Goal: Task Accomplishment & Management: Complete application form

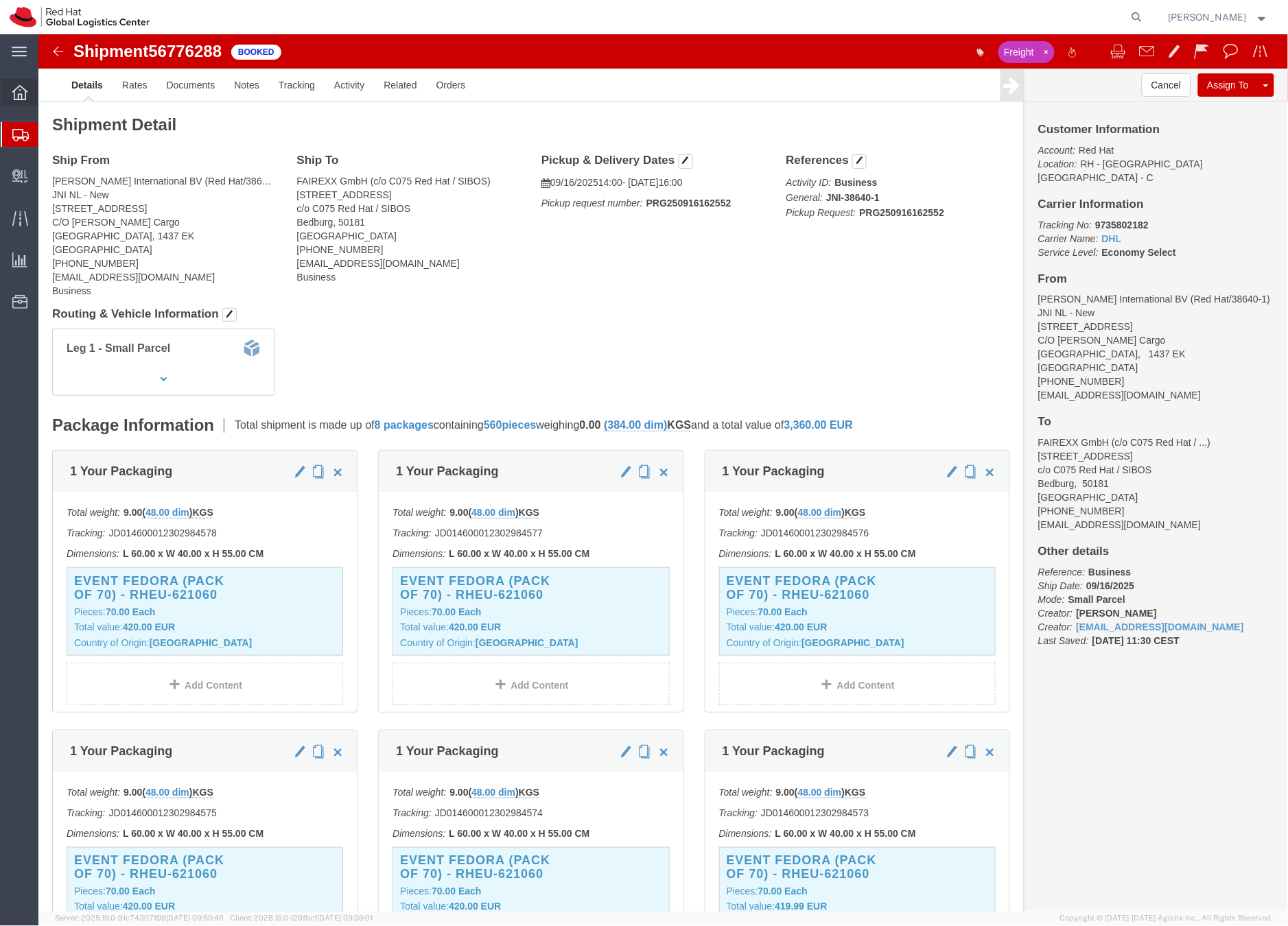
scroll to position [3, 0]
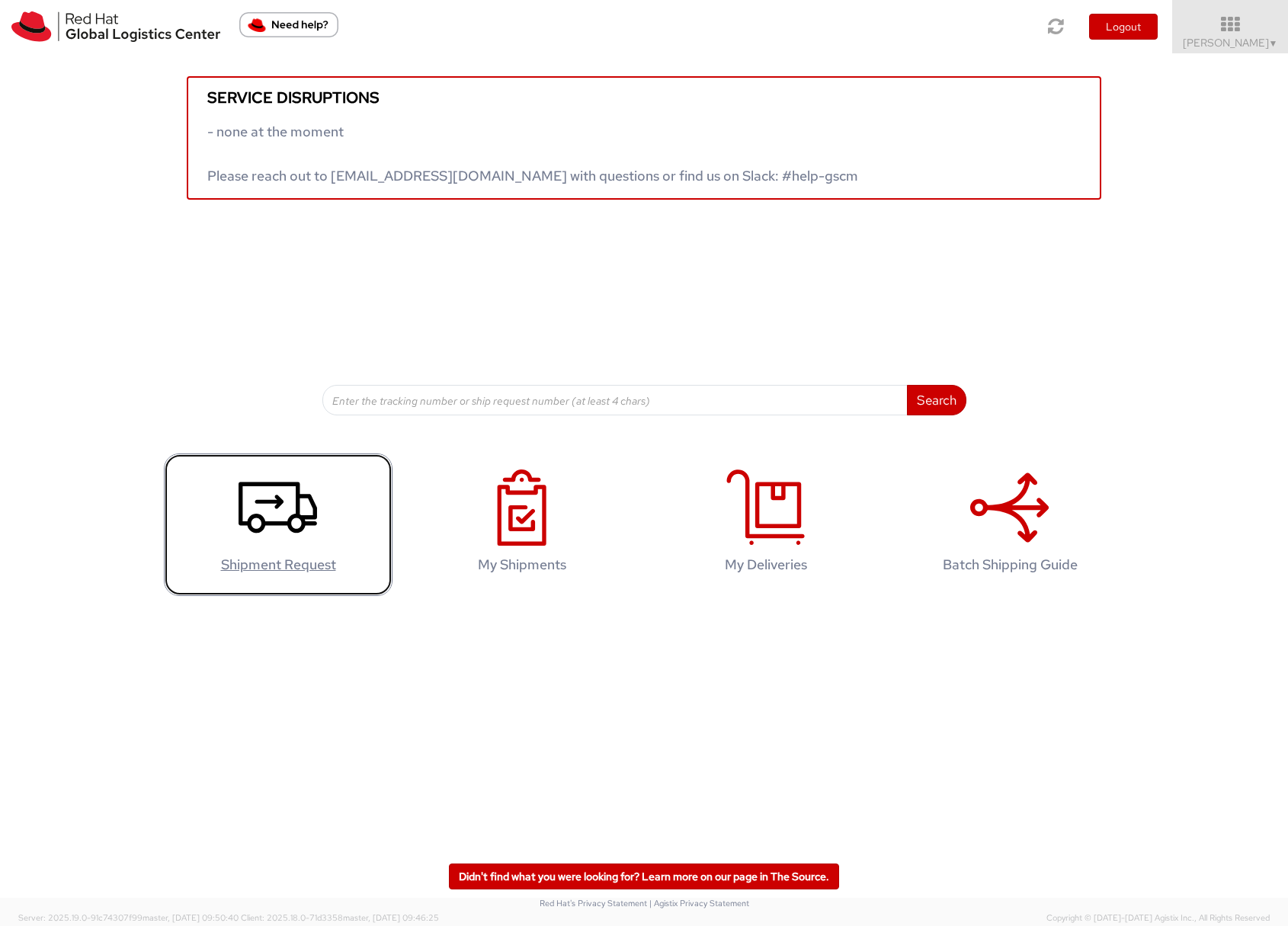
click at [266, 507] on icon at bounding box center [277, 507] width 79 height 76
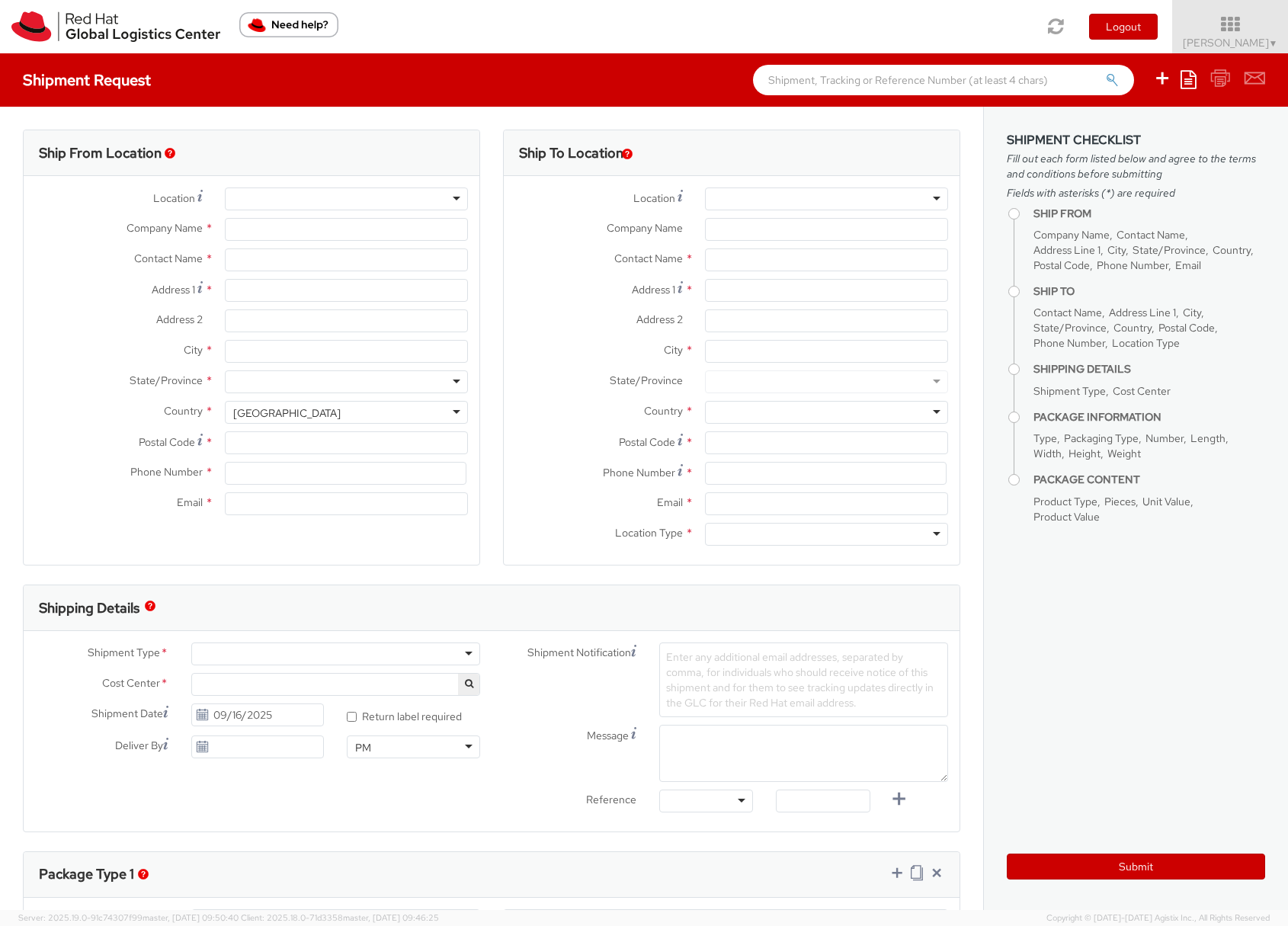
select select
select select "901"
type input "Red Hat Czech s.r.o."
type input "[PERSON_NAME]"
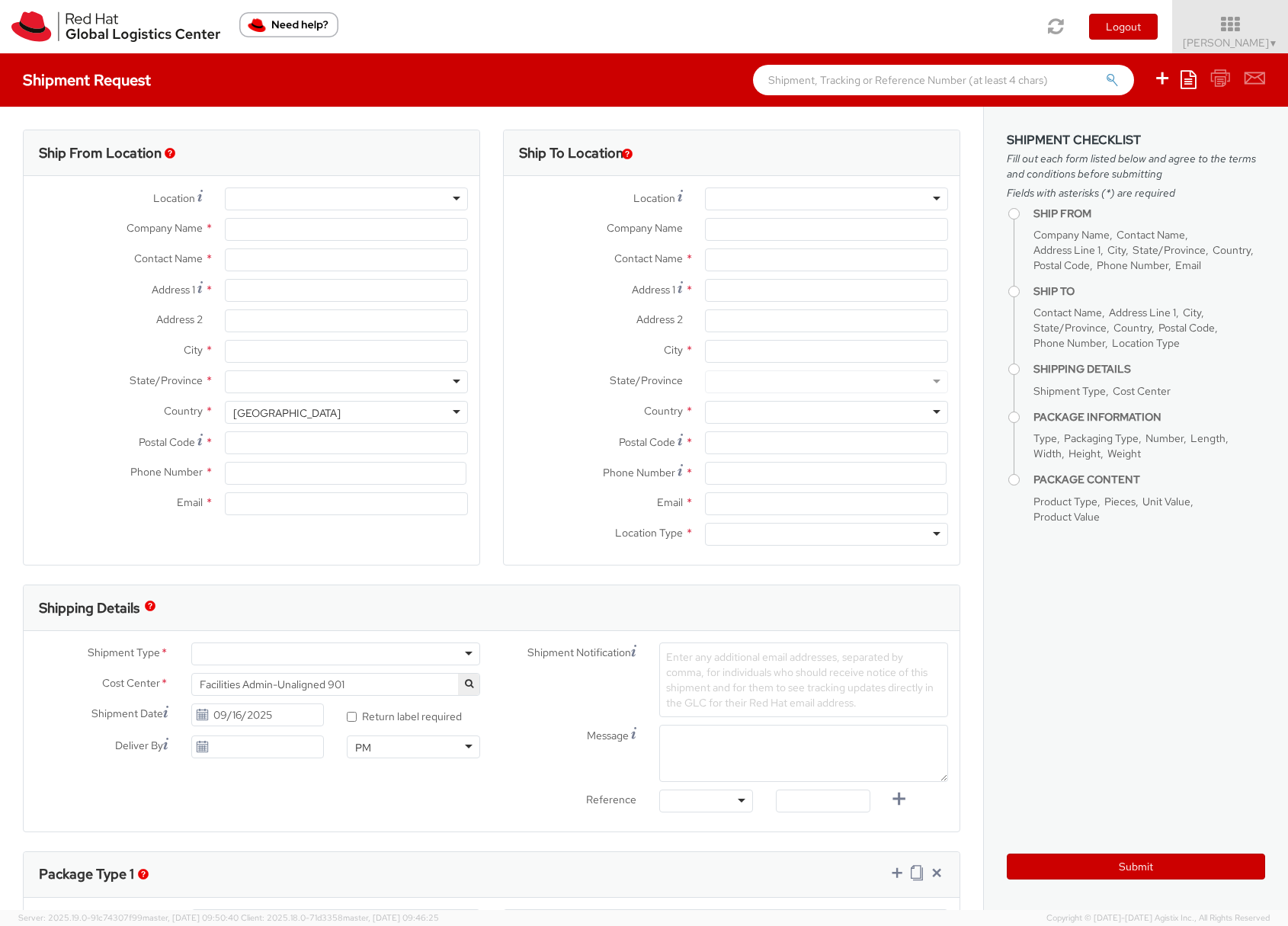
type input "Purkynova 665/115"
type input "[GEOGRAPHIC_DATA]"
type input "621 00"
type input "420532294446"
type input "[EMAIL_ADDRESS][DOMAIN_NAME]"
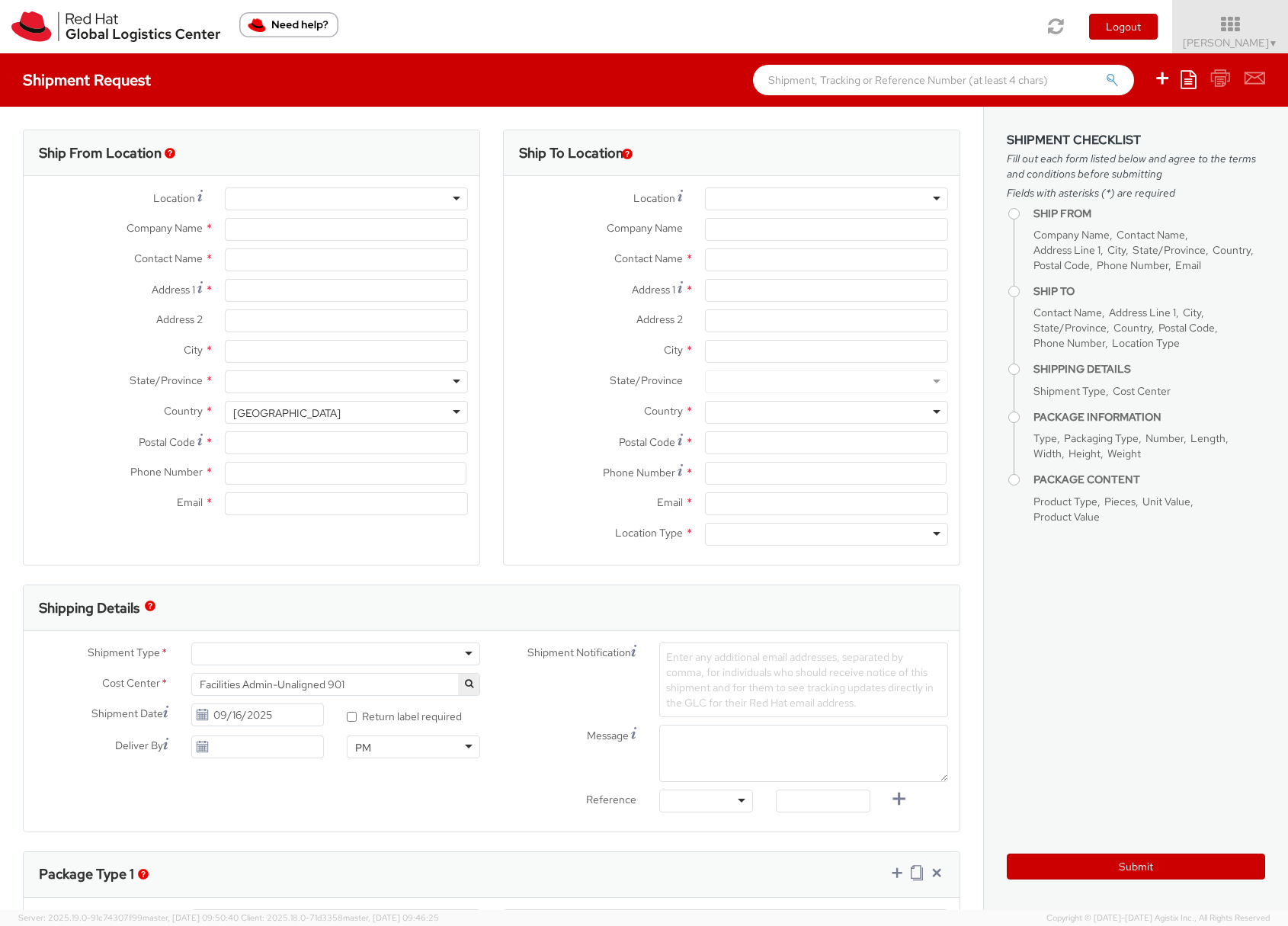
select select "CM"
select select "KGS"
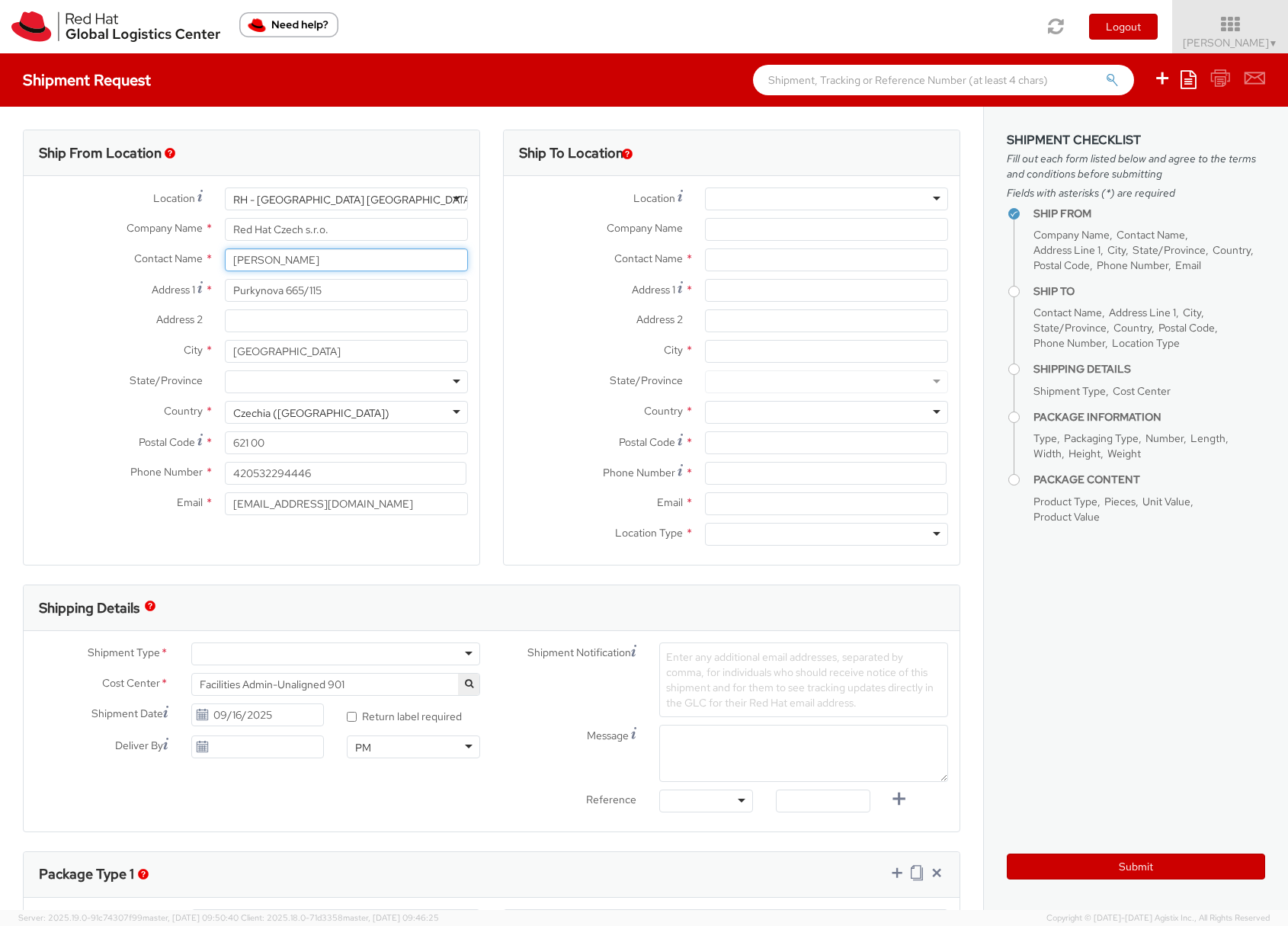
drag, startPoint x: 309, startPoint y: 266, endPoint x: 195, endPoint y: 255, distance: 114.5
click at [195, 255] on div "Contact Name * [PERSON_NAME]" at bounding box center [251, 259] width 456 height 23
type input "LCS"
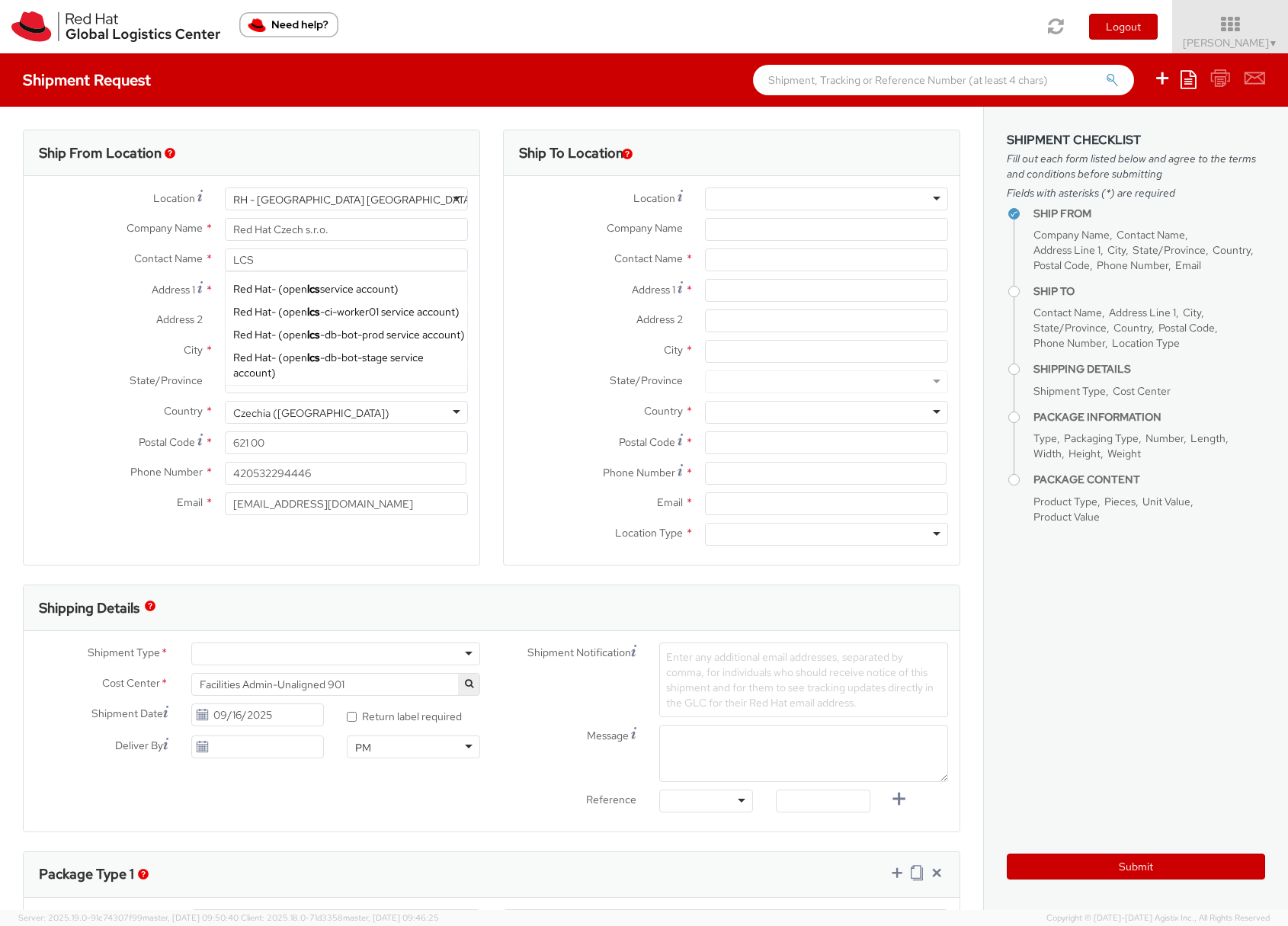
click at [479, 235] on div "Ship From Location Location * [GEOGRAPHIC_DATA] - [GEOGRAPHIC_DATA] [GEOGRAPHIC…" at bounding box center [252, 357] width 480 height 455
click at [768, 225] on input "Company Name *" at bounding box center [826, 228] width 243 height 23
paste input "[PERSON_NAME]"
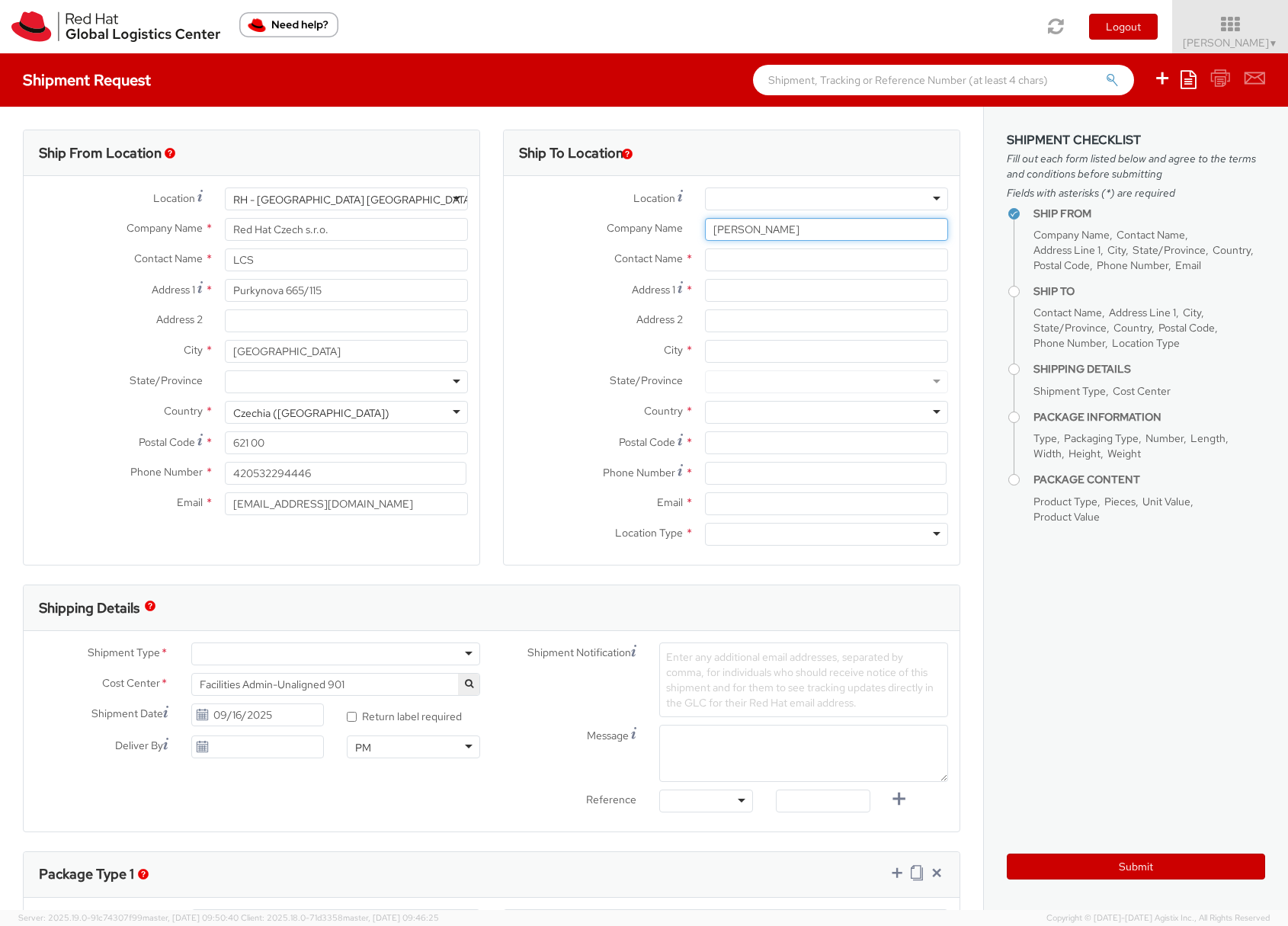
type input "[PERSON_NAME]"
click at [717, 256] on input "text" at bounding box center [826, 259] width 243 height 23
paste input "[PERSON_NAME]"
type input "[PERSON_NAME]"
click at [944, 284] on div at bounding box center [827, 289] width 266 height 23
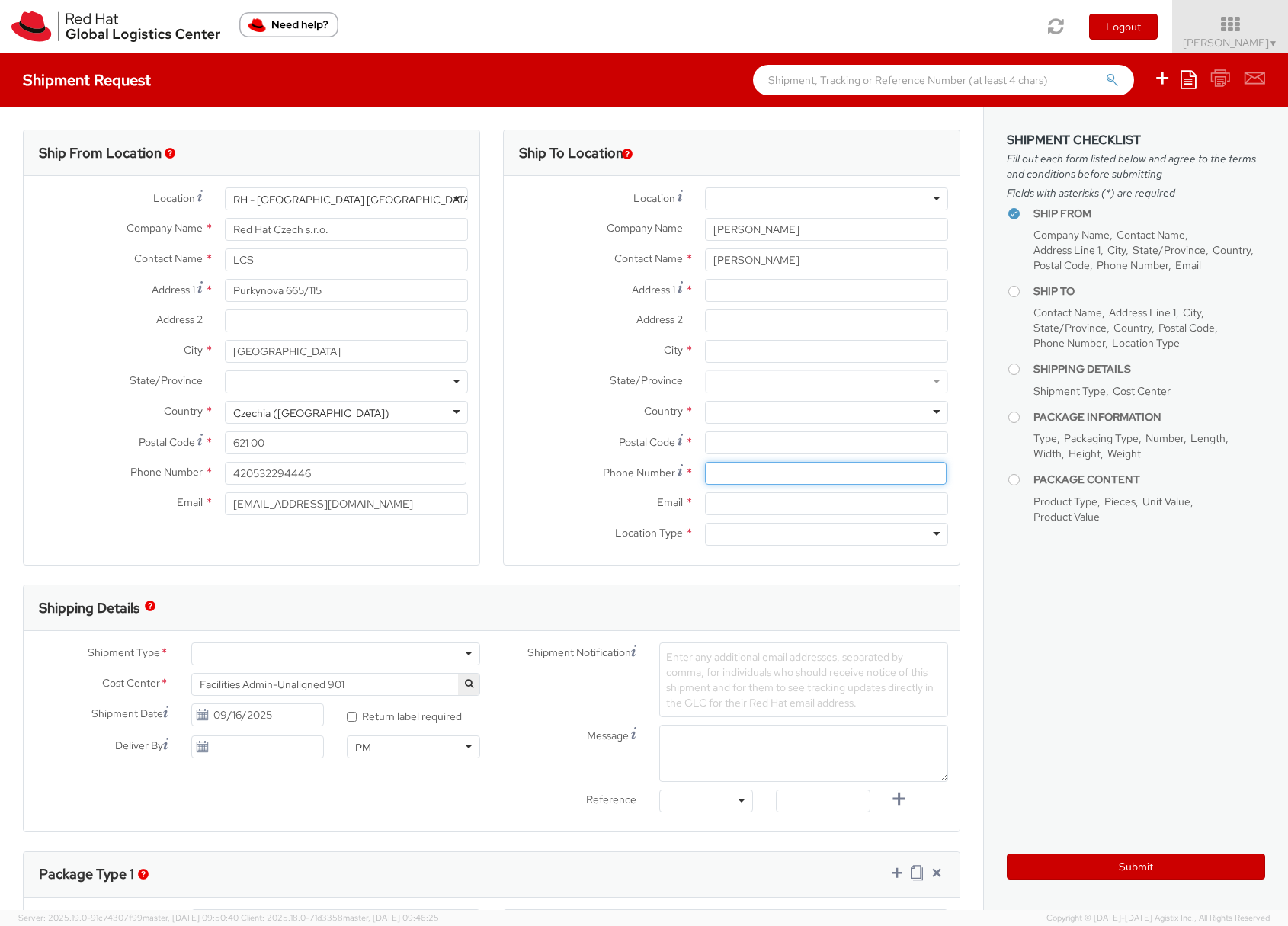
click at [731, 474] on input at bounding box center [825, 472] width 241 height 23
paste input "353899873170"
type input "353899873170"
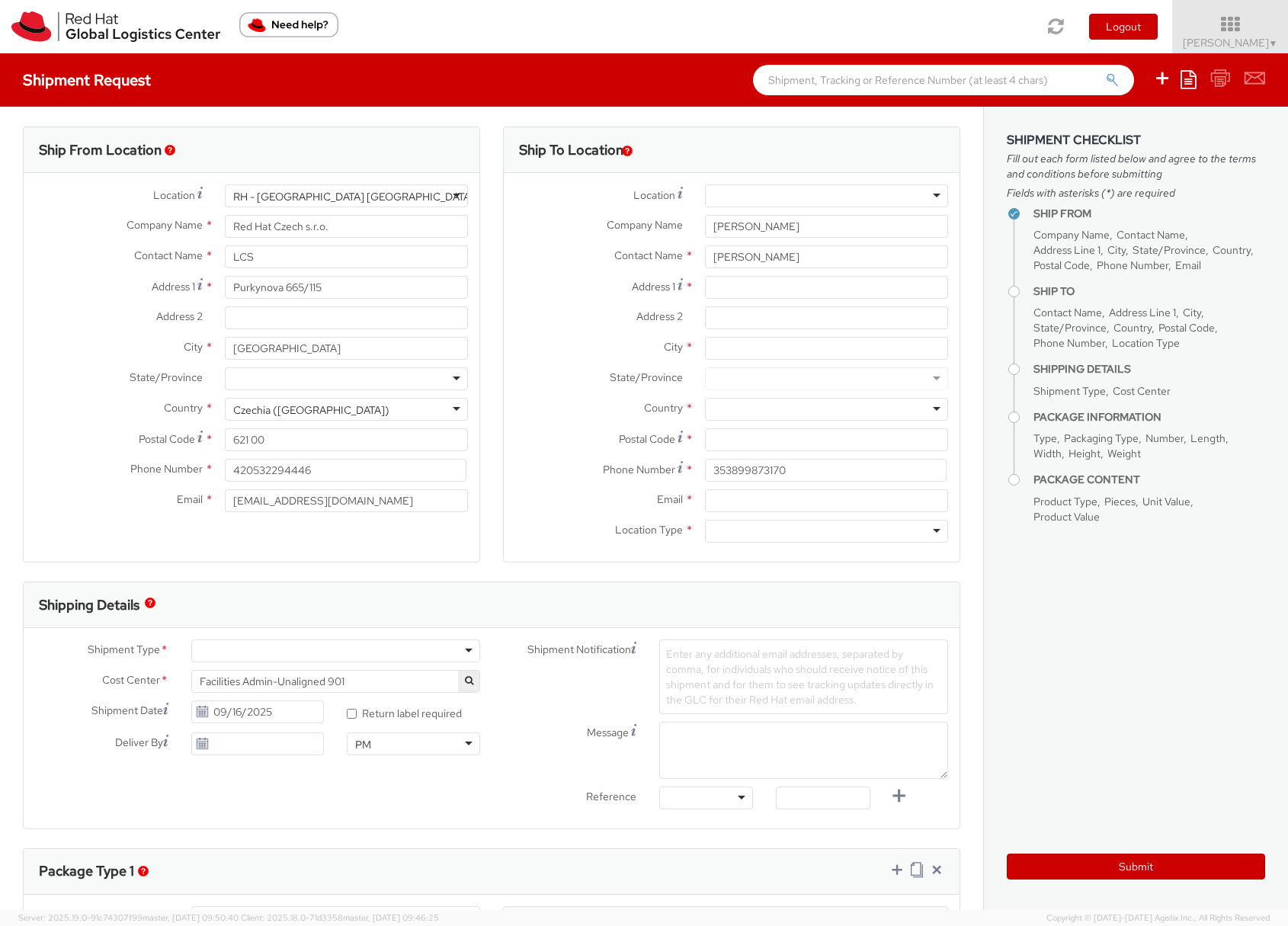
click at [730, 406] on div at bounding box center [826, 408] width 243 height 23
type input "IRE"
click at [715, 506] on input "Email *" at bounding box center [826, 500] width 243 height 23
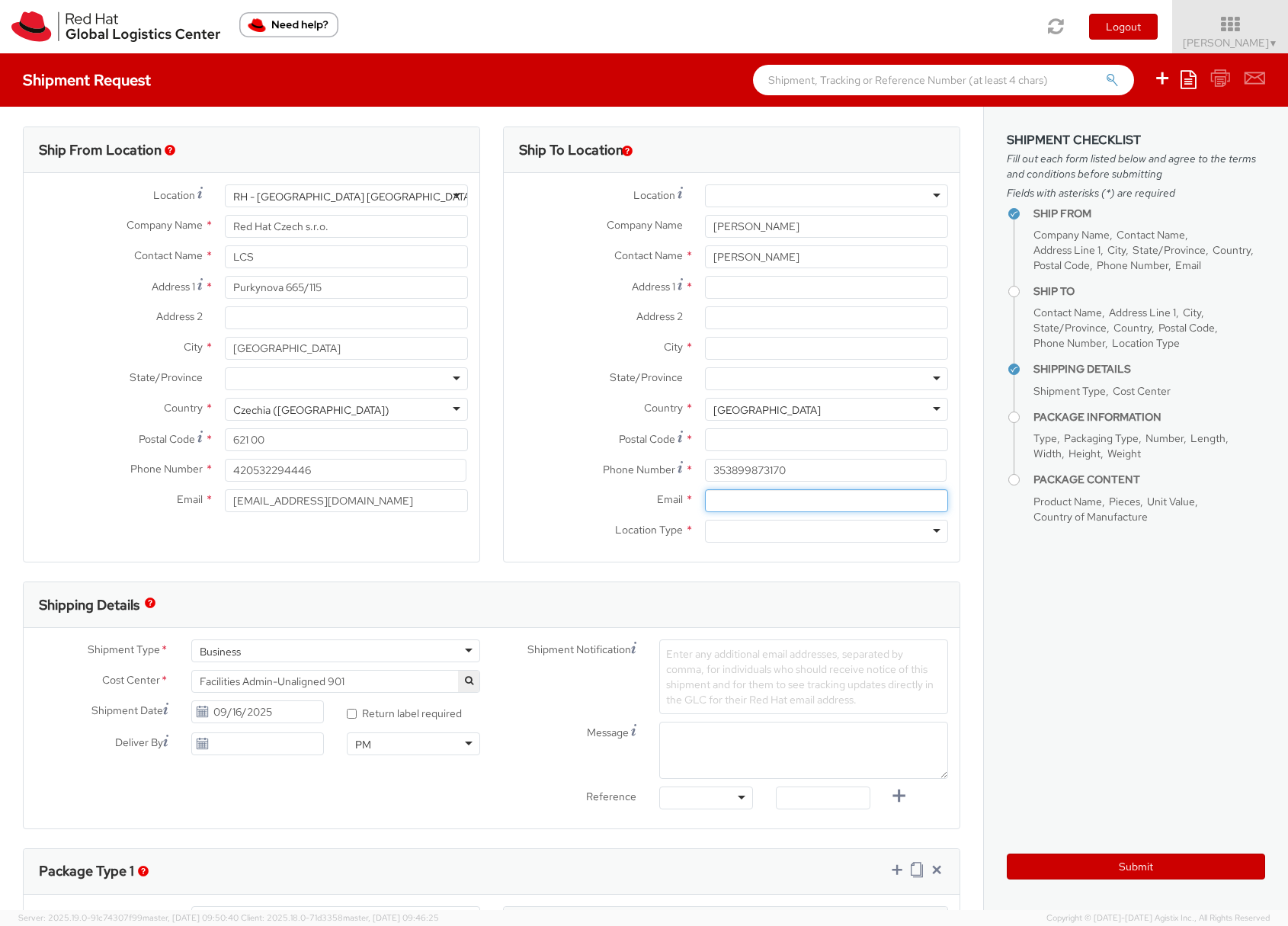
click at [715, 506] on input "Email *" at bounding box center [826, 500] width 243 height 23
paste input "[EMAIL_ADDRESS][DOMAIN_NAME]"
type input "[EMAIL_ADDRESS][DOMAIN_NAME]"
click at [714, 531] on div at bounding box center [826, 530] width 243 height 23
click at [732, 284] on input "Address 1 *" at bounding box center [826, 286] width 243 height 23
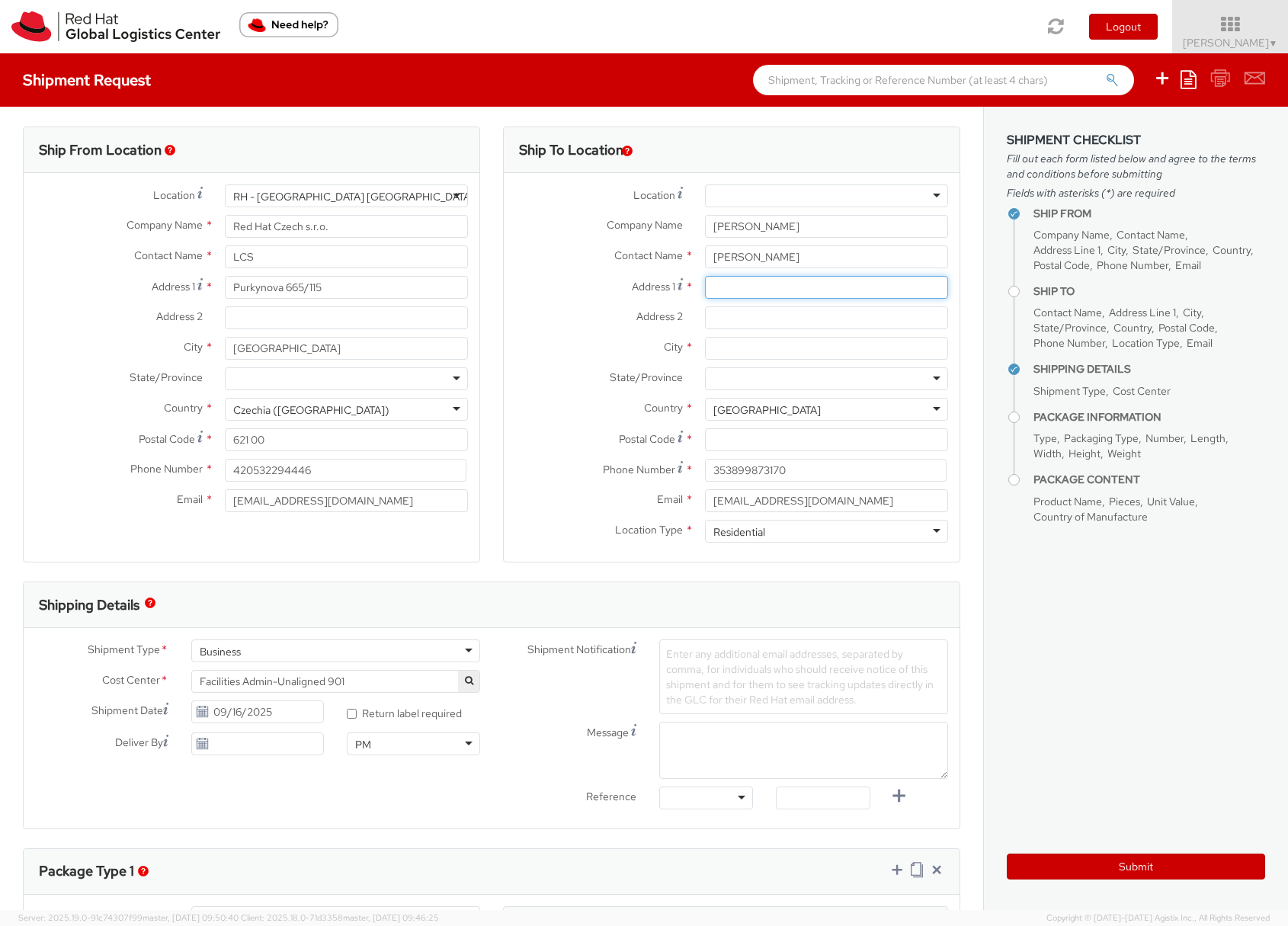
paste input "2 fern close"
type input "2 fern close"
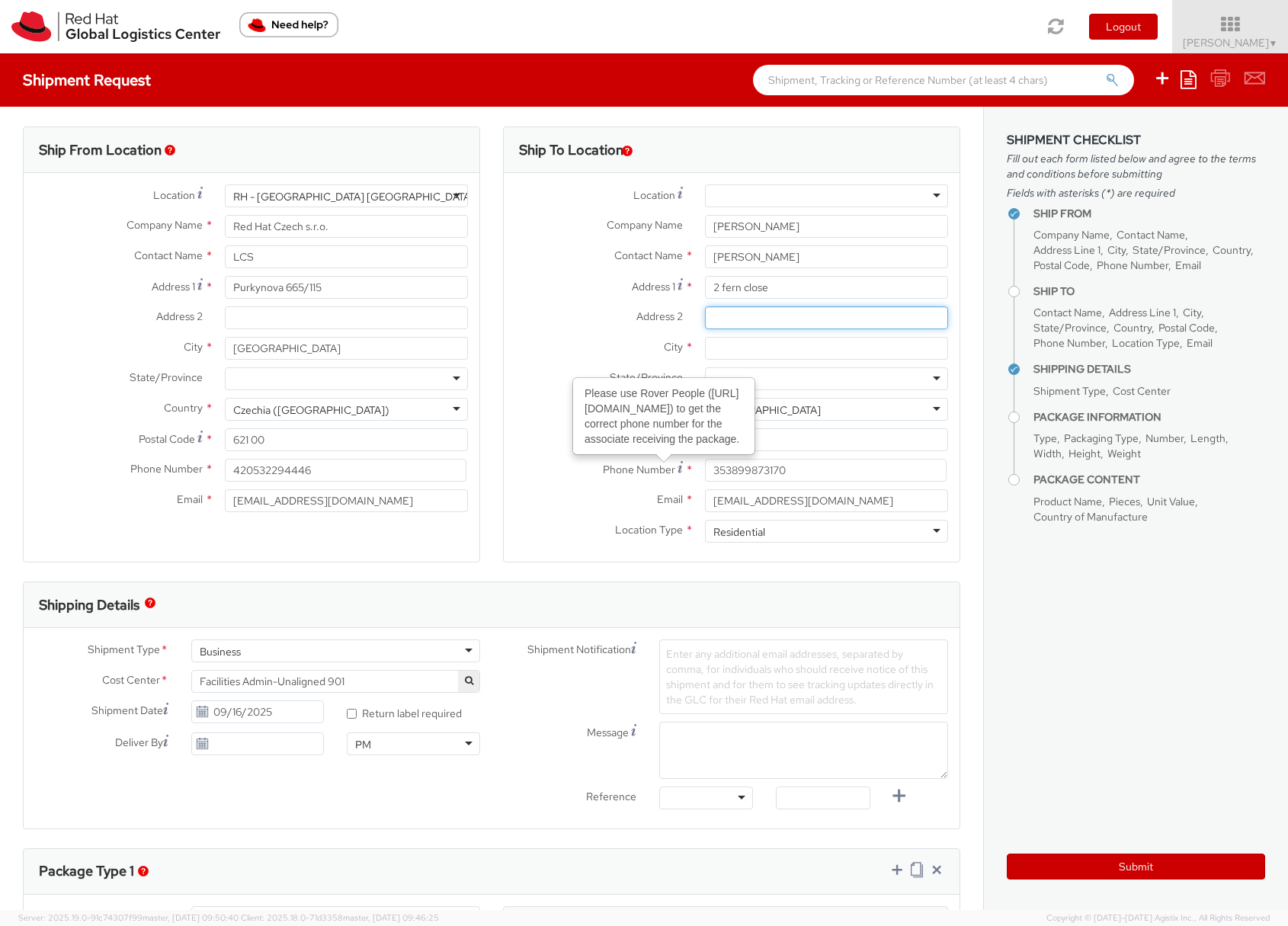
click at [726, 306] on input "Address 2 *" at bounding box center [826, 317] width 243 height 23
type input "KILMONEY"
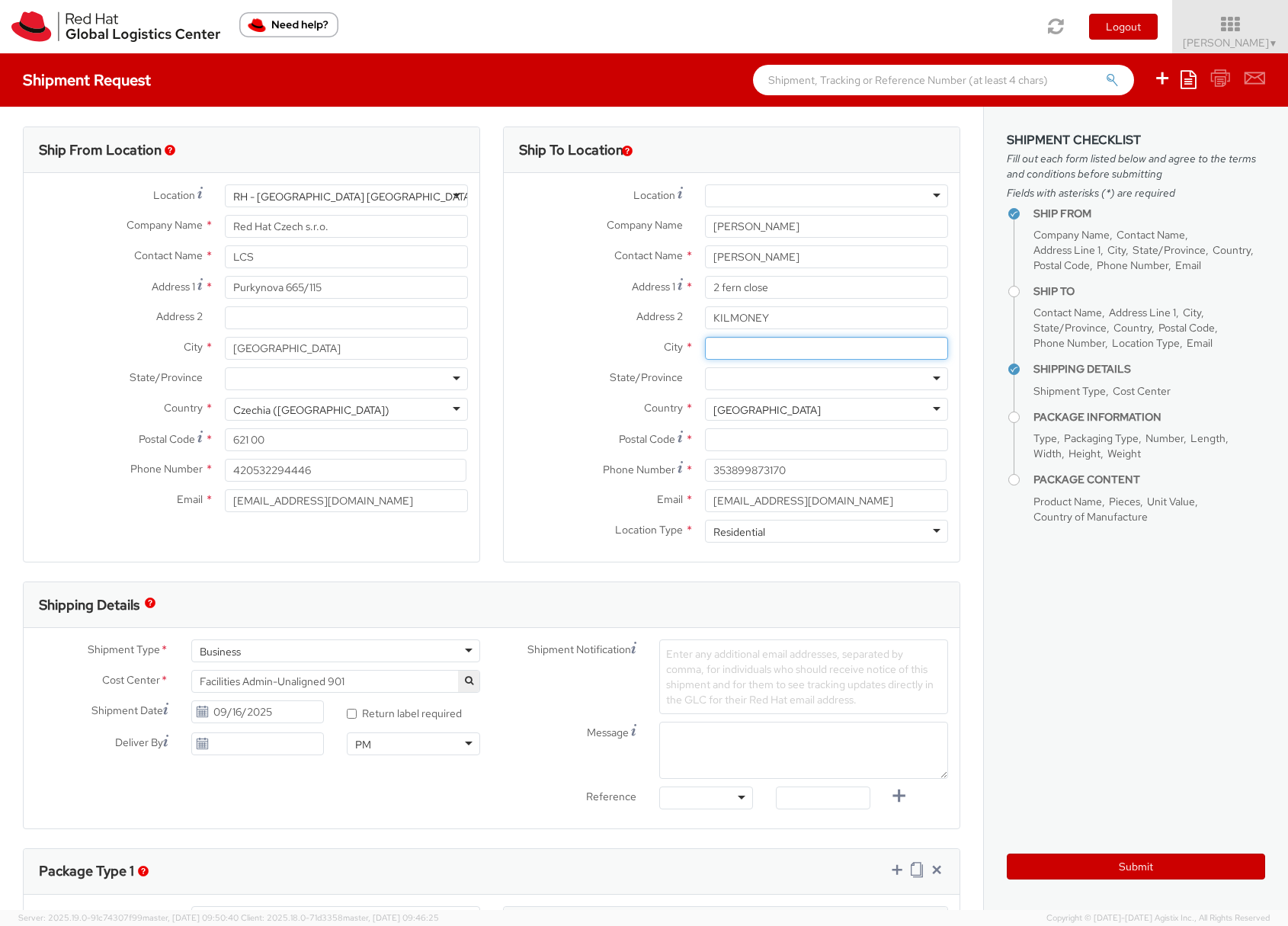
click at [716, 340] on input "City *" at bounding box center [826, 347] width 243 height 23
type input "[GEOGRAPHIC_DATA]"
click at [761, 318] on input "KILMONEY" at bounding box center [826, 317] width 243 height 23
type input "Kilmoney"
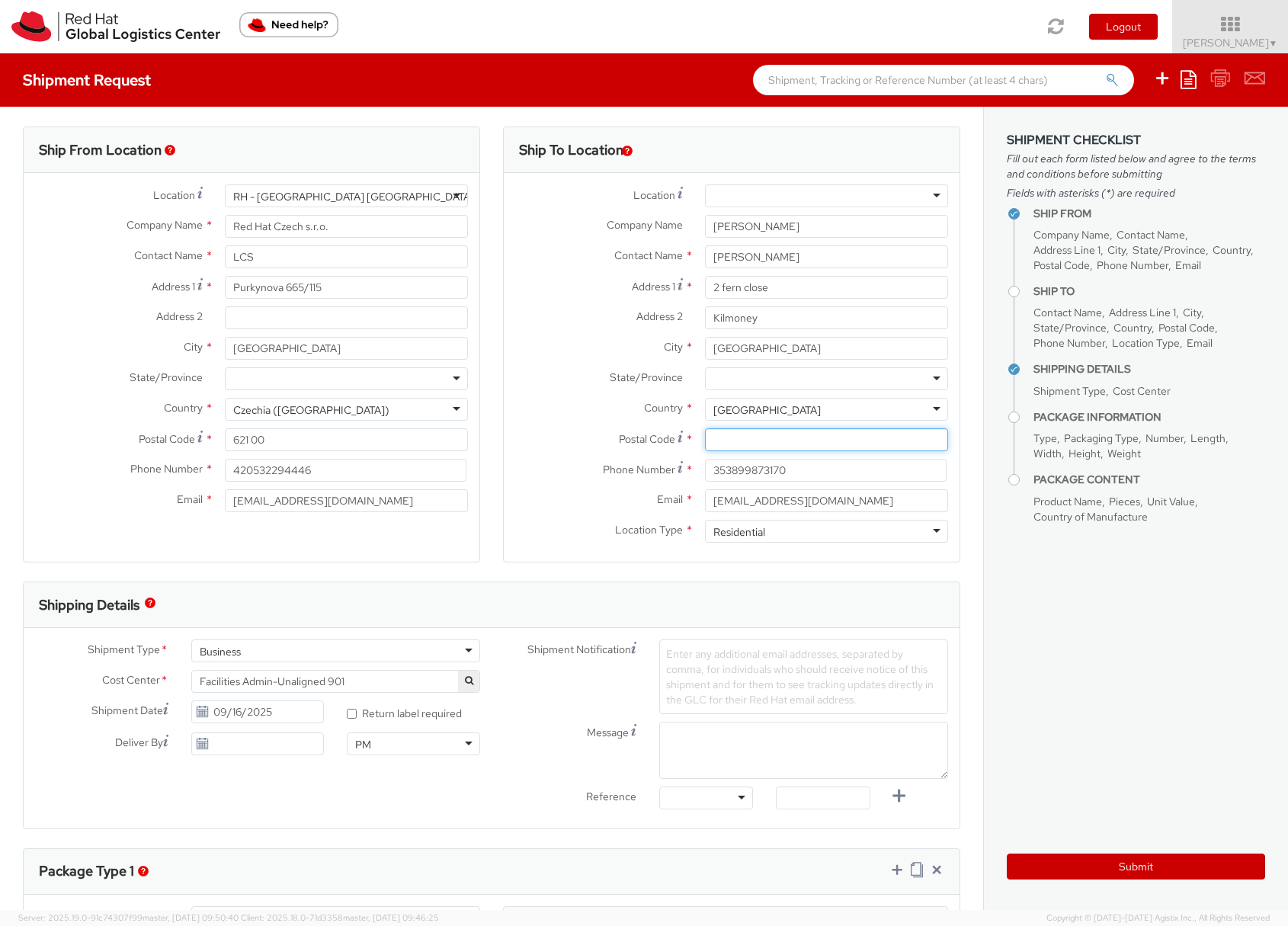
click at [754, 438] on input "Postal Code *" at bounding box center [826, 439] width 243 height 23
paste input "P43T625"
type input "P43T625"
drag, startPoint x: 264, startPoint y: 499, endPoint x: 226, endPoint y: 500, distance: 38.0
click at [226, 500] on input "[EMAIL_ADDRESS][DOMAIN_NAME]" at bounding box center [345, 500] width 243 height 23
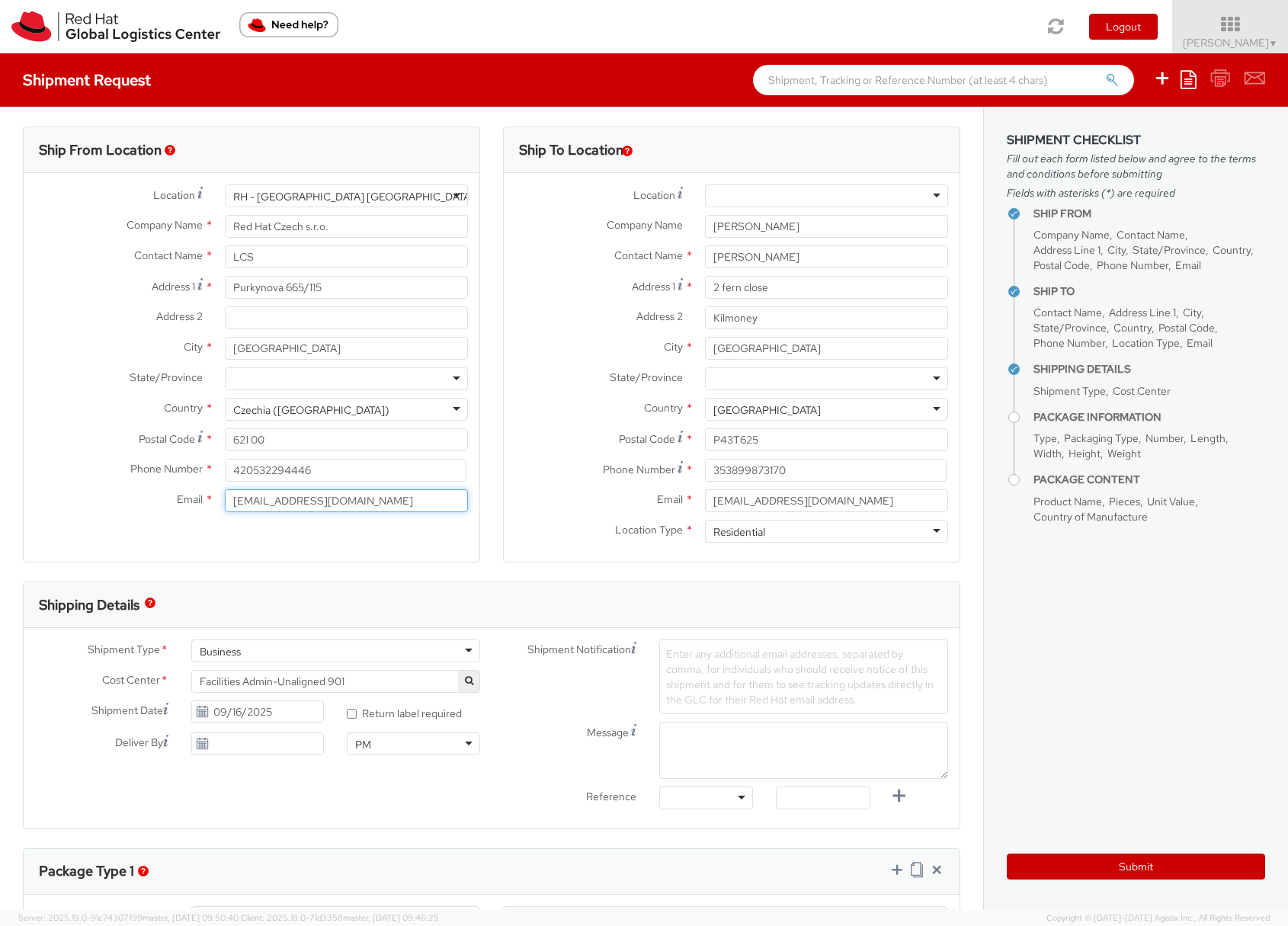
type input "[EMAIL_ADDRESS][DOMAIN_NAME]"
click at [221, 648] on div "Business" at bounding box center [220, 650] width 41 height 15
click at [499, 647] on label "Shipment Notification" at bounding box center [569, 648] width 156 height 19
click at [336, 682] on span "Facilities Admin-Unaligned 901" at bounding box center [336, 681] width 272 height 14
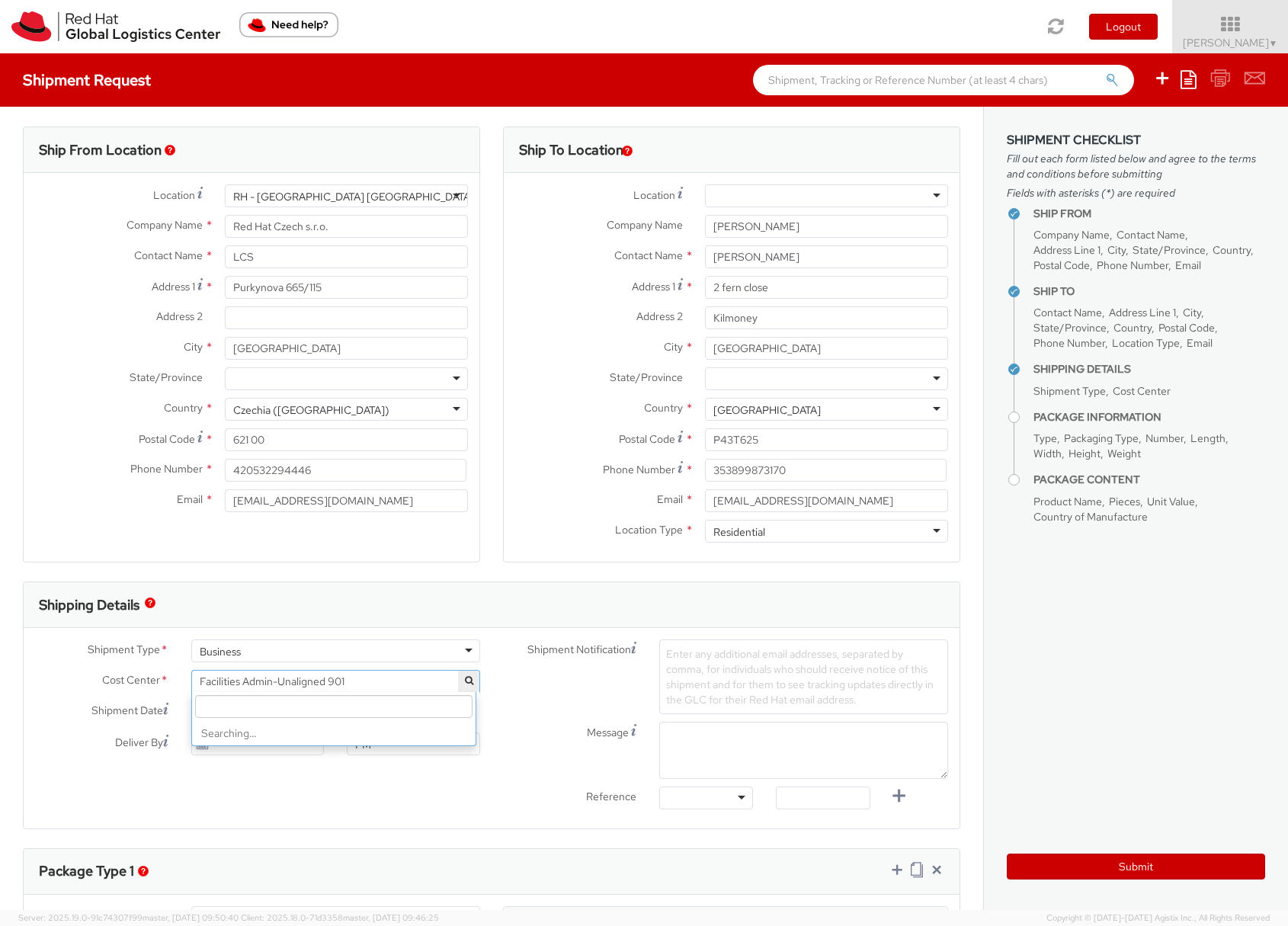
click at [336, 682] on span "Facilities Admin-Unaligned 901" at bounding box center [336, 681] width 272 height 14
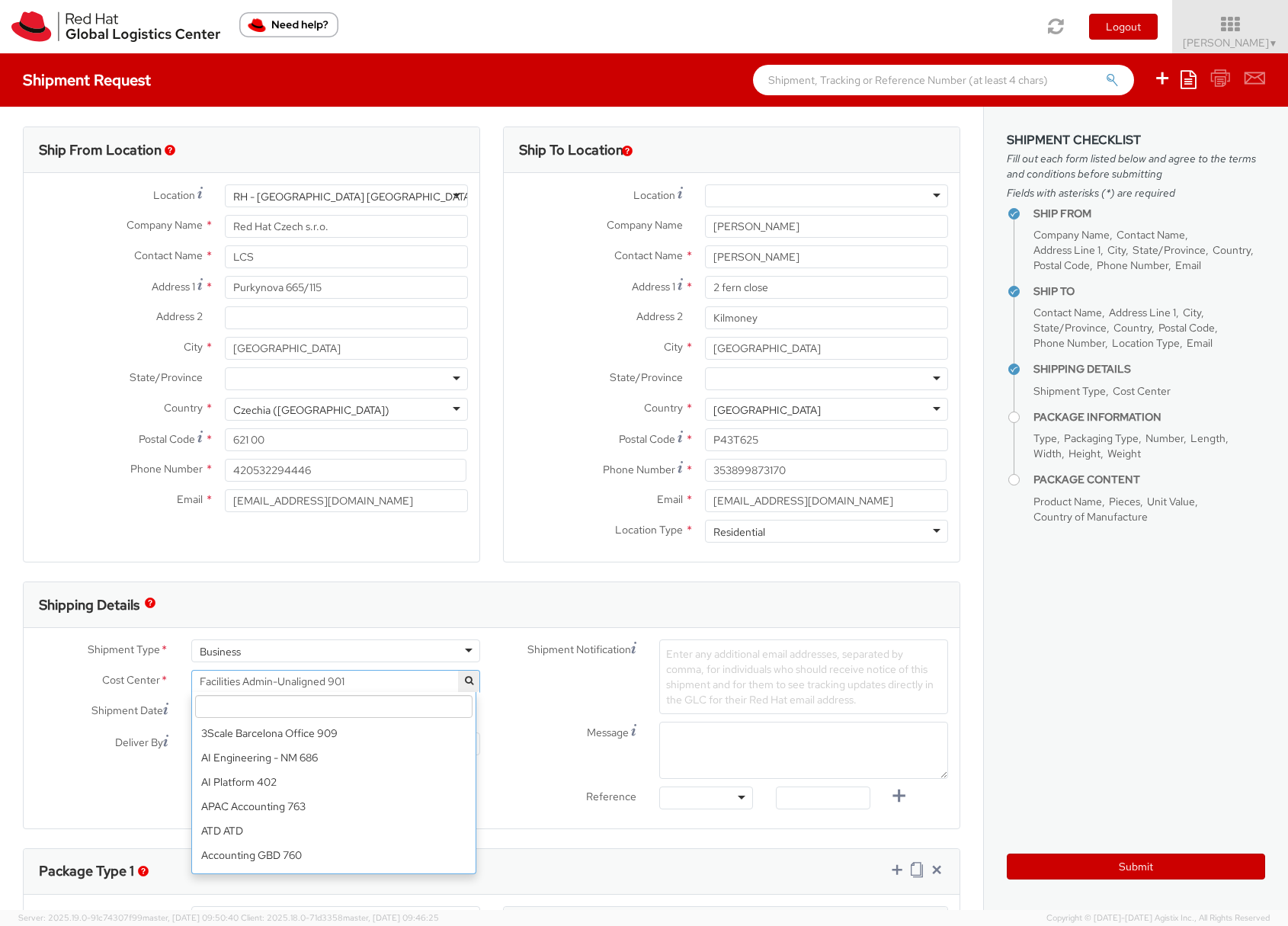
scroll to position [5623, 0]
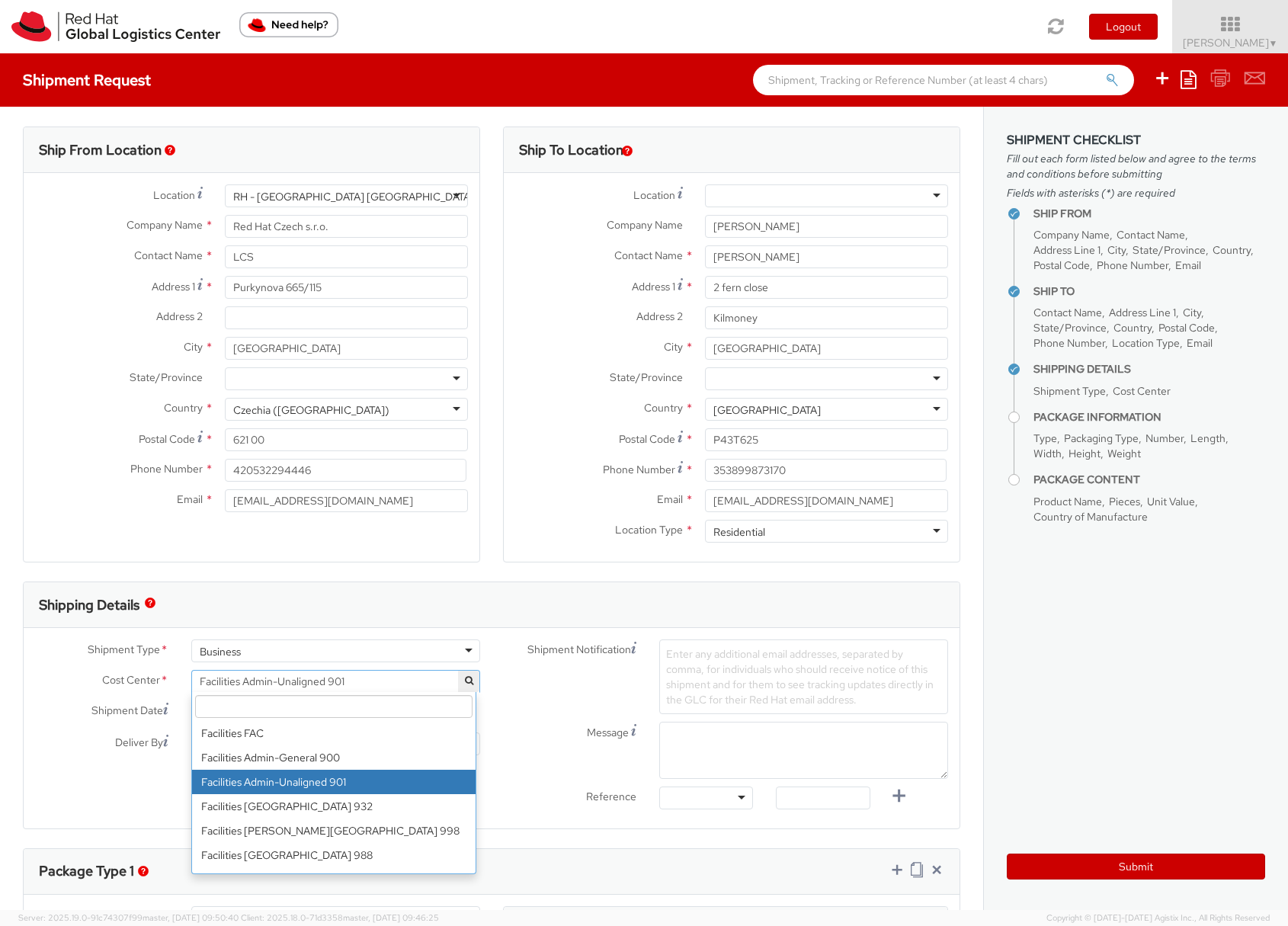
click at [319, 707] on input "search" at bounding box center [334, 706] width 277 height 23
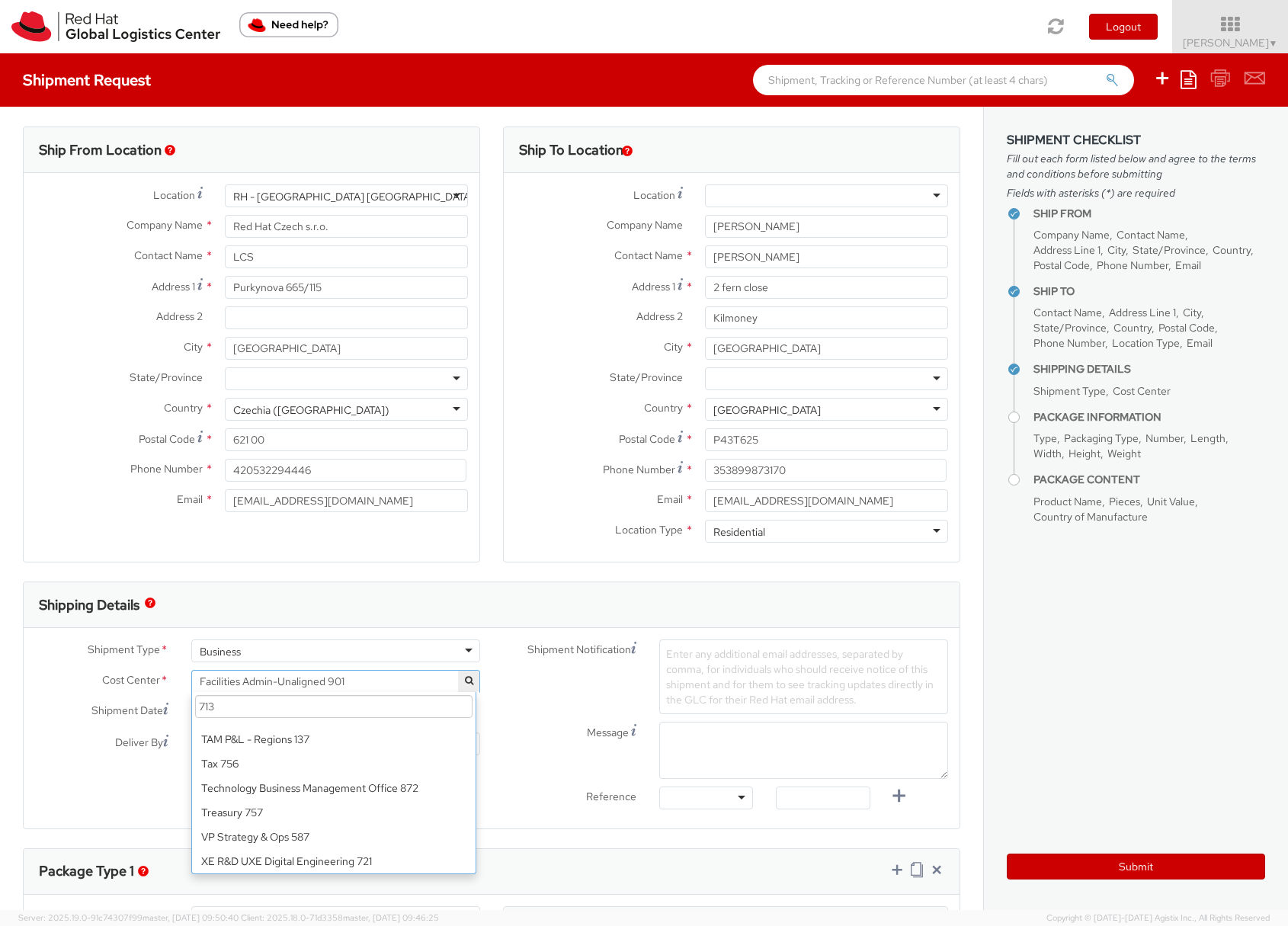
scroll to position [0, 0]
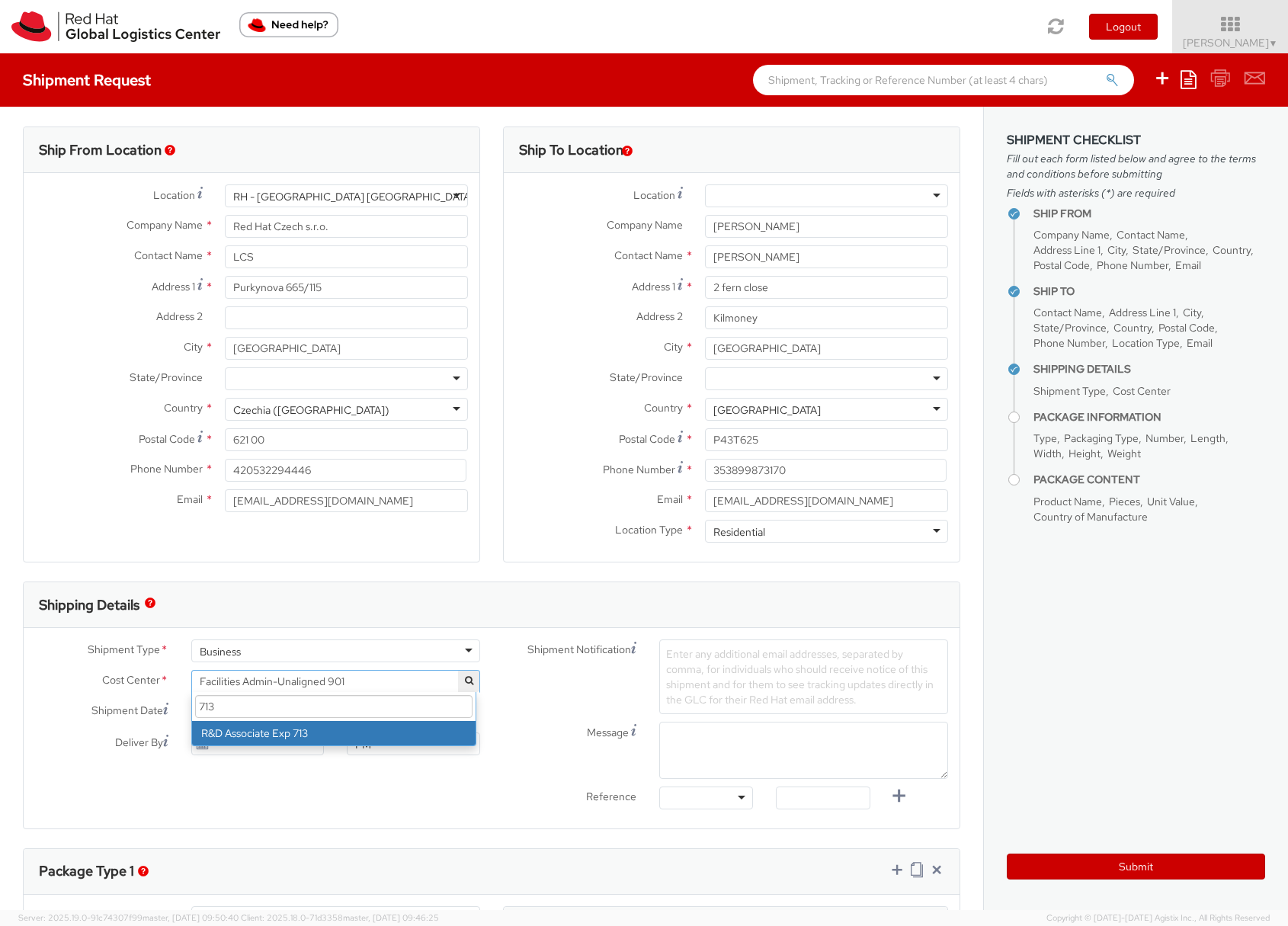
type input "713"
select select "713"
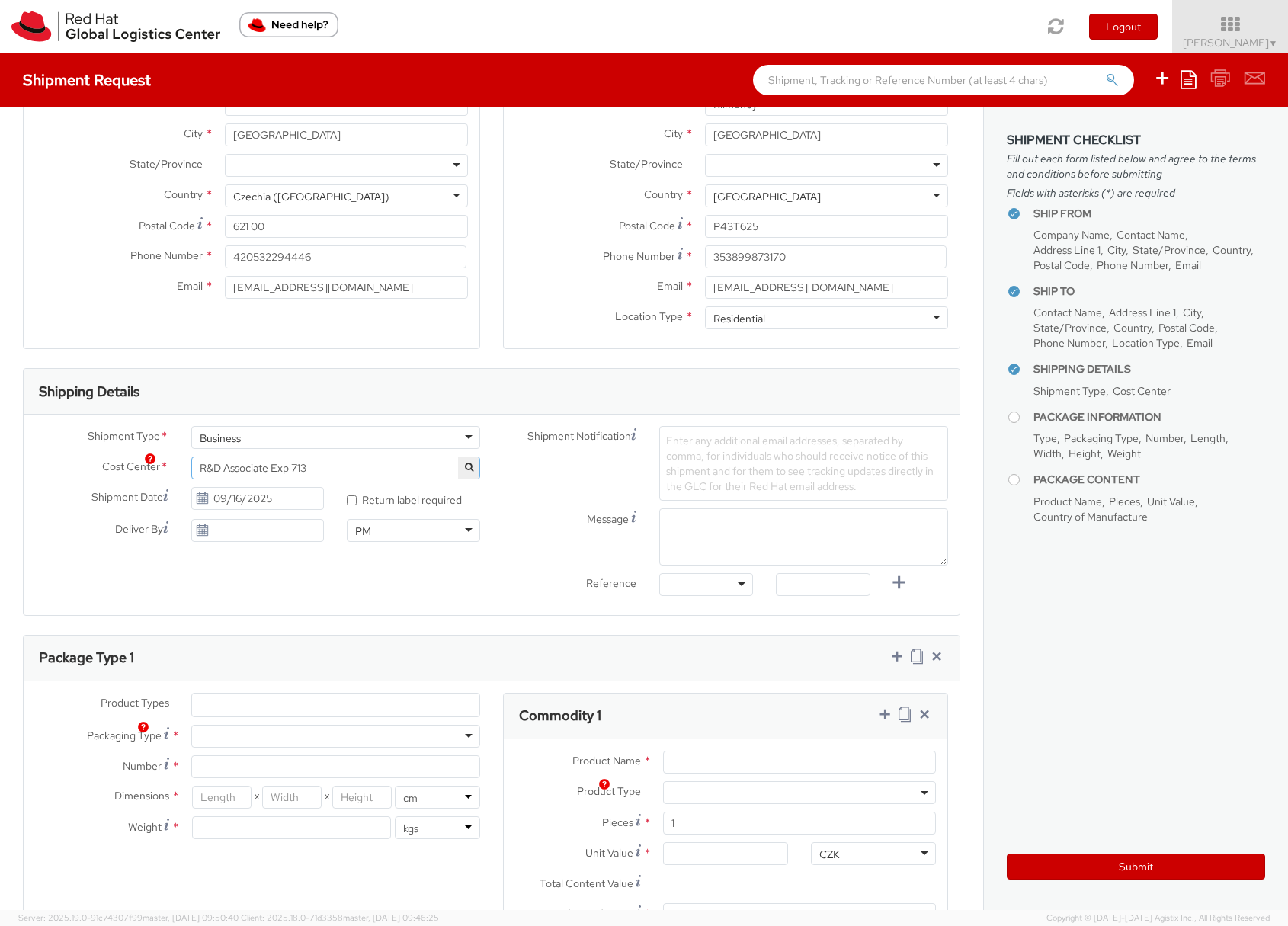
scroll to position [217, 0]
click at [194, 698] on li at bounding box center [204, 704] width 24 height 23
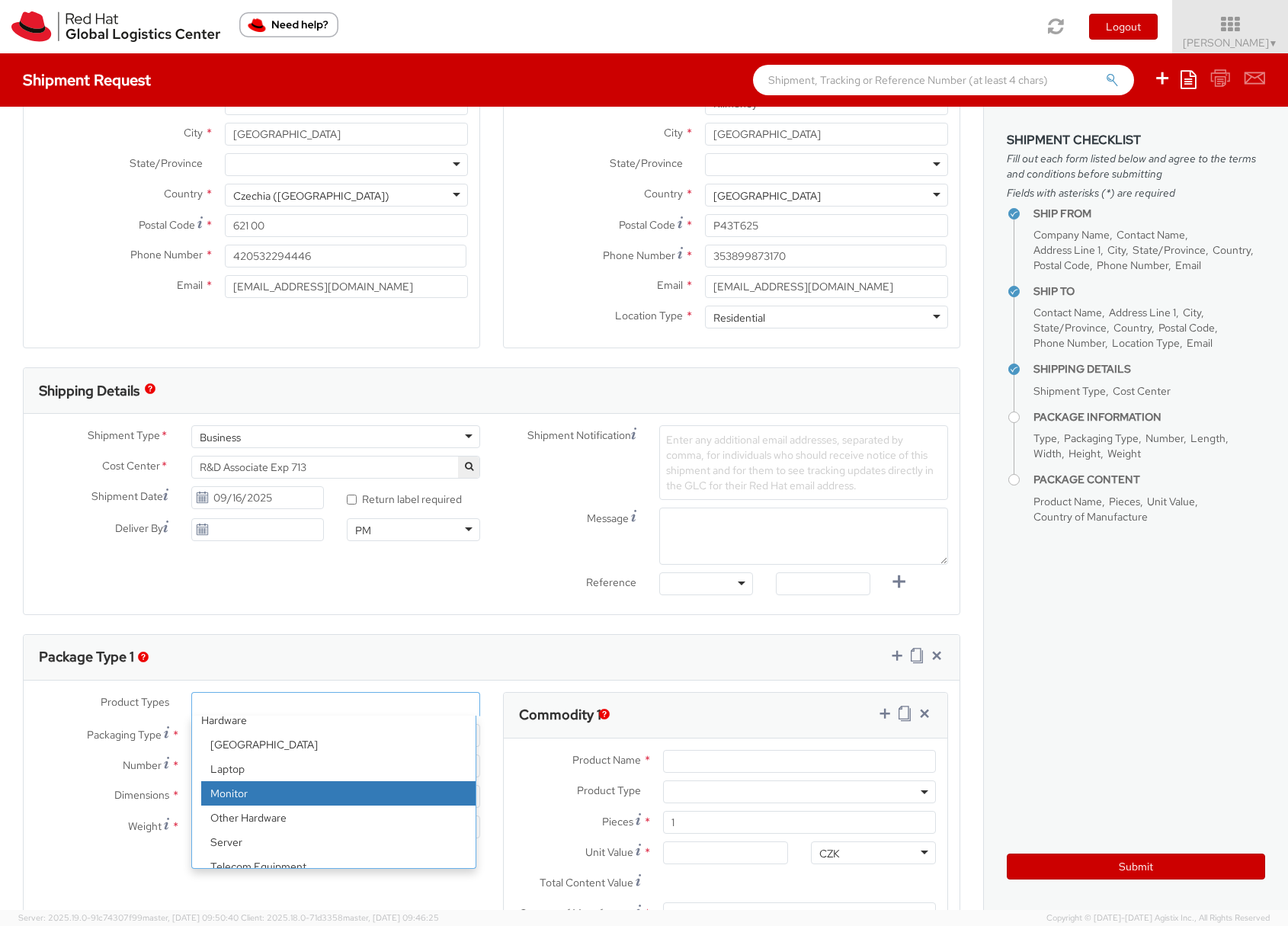
scroll to position [67, 0]
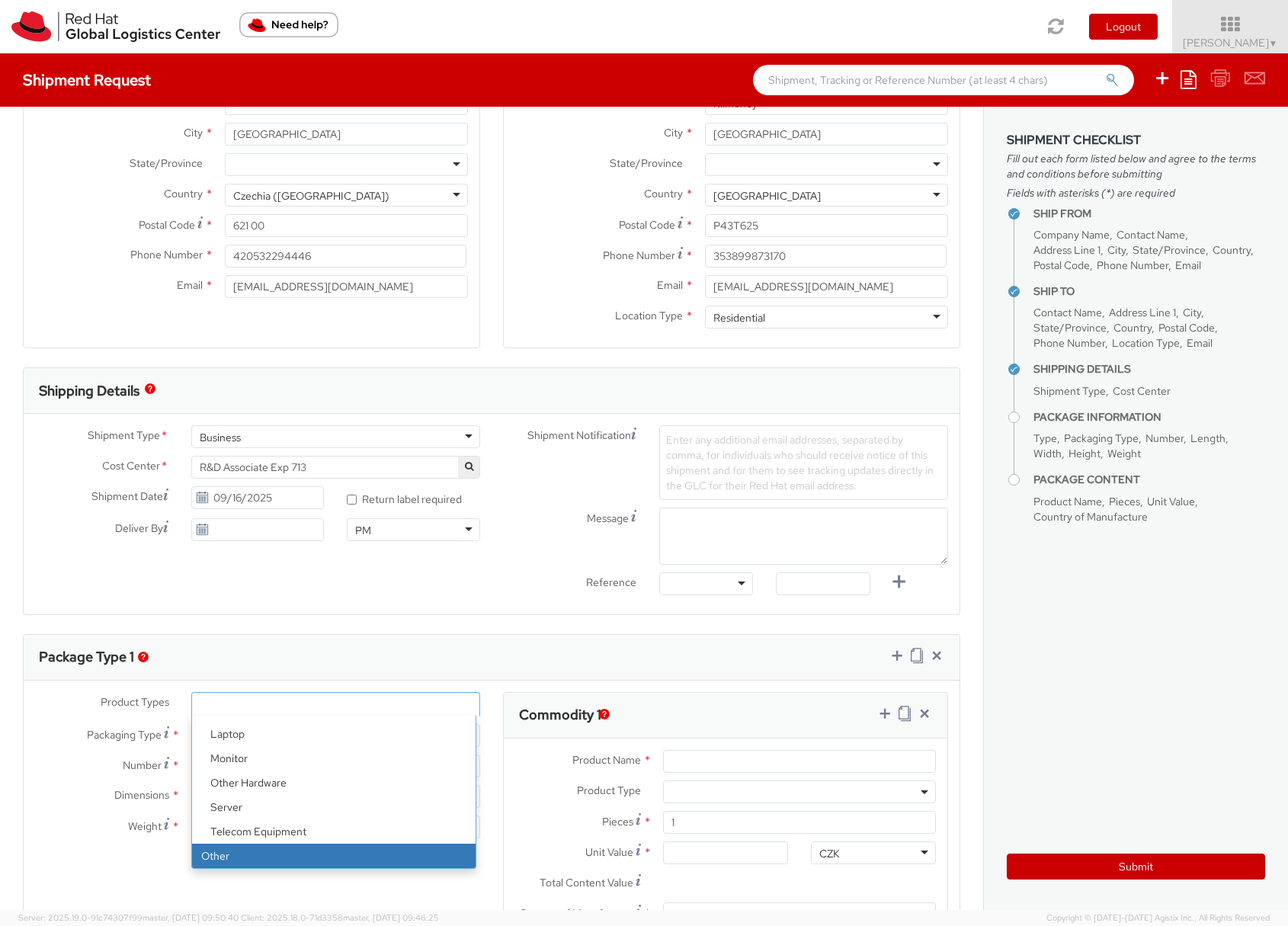
select select "OTHER"
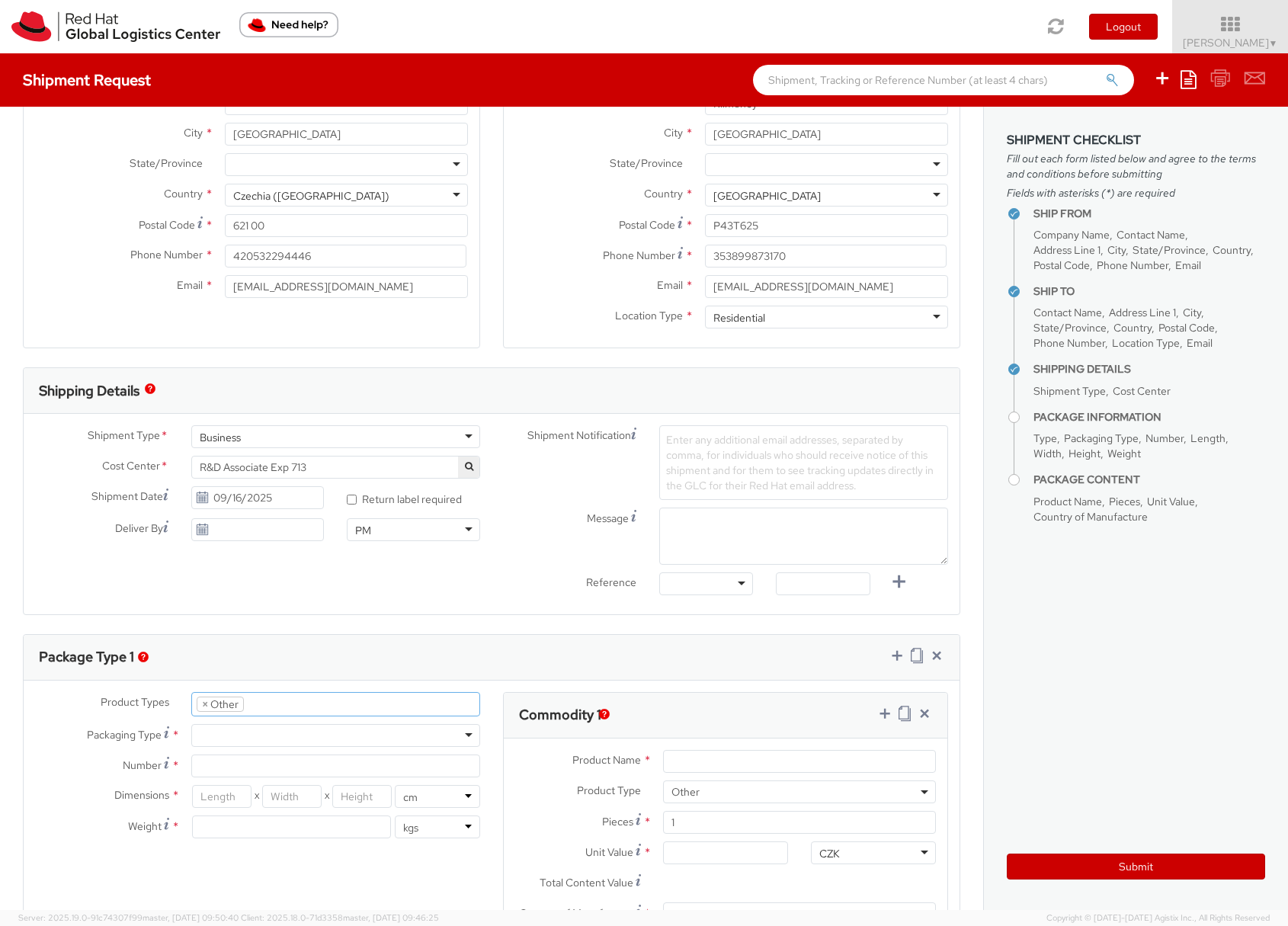
click at [236, 734] on div at bounding box center [335, 735] width 288 height 23
click at [249, 739] on div "Your Packaging" at bounding box center [236, 735] width 73 height 15
click at [491, 759] on agx-form-section "Commodity 1 Product Name * Product Type * Documents Docking Station Laptop Moni…" at bounding box center [724, 852] width 467 height 322
click at [204, 769] on input "Number *" at bounding box center [335, 766] width 288 height 23
type input "1"
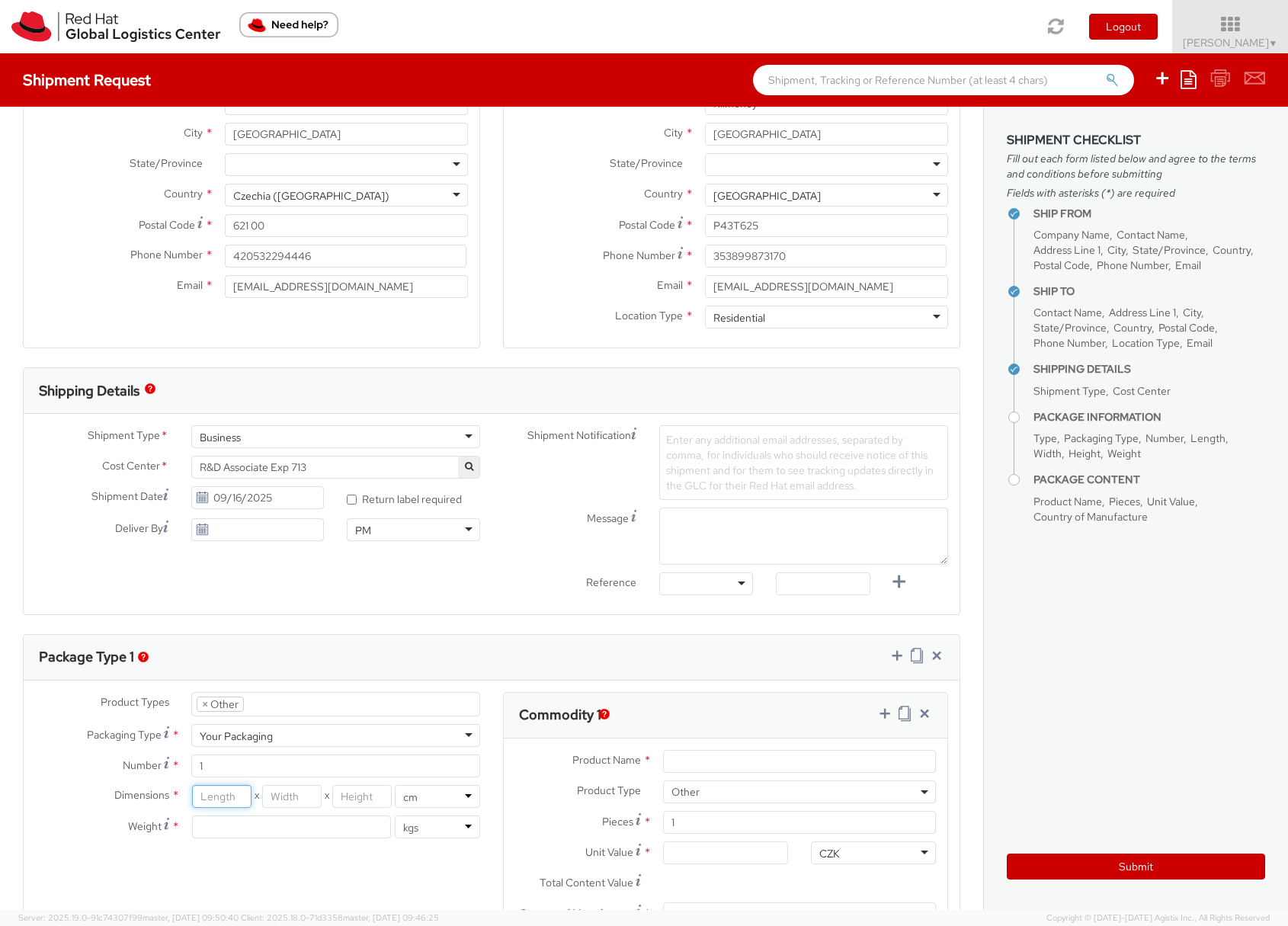
click at [215, 798] on input "number" at bounding box center [221, 796] width 60 height 23
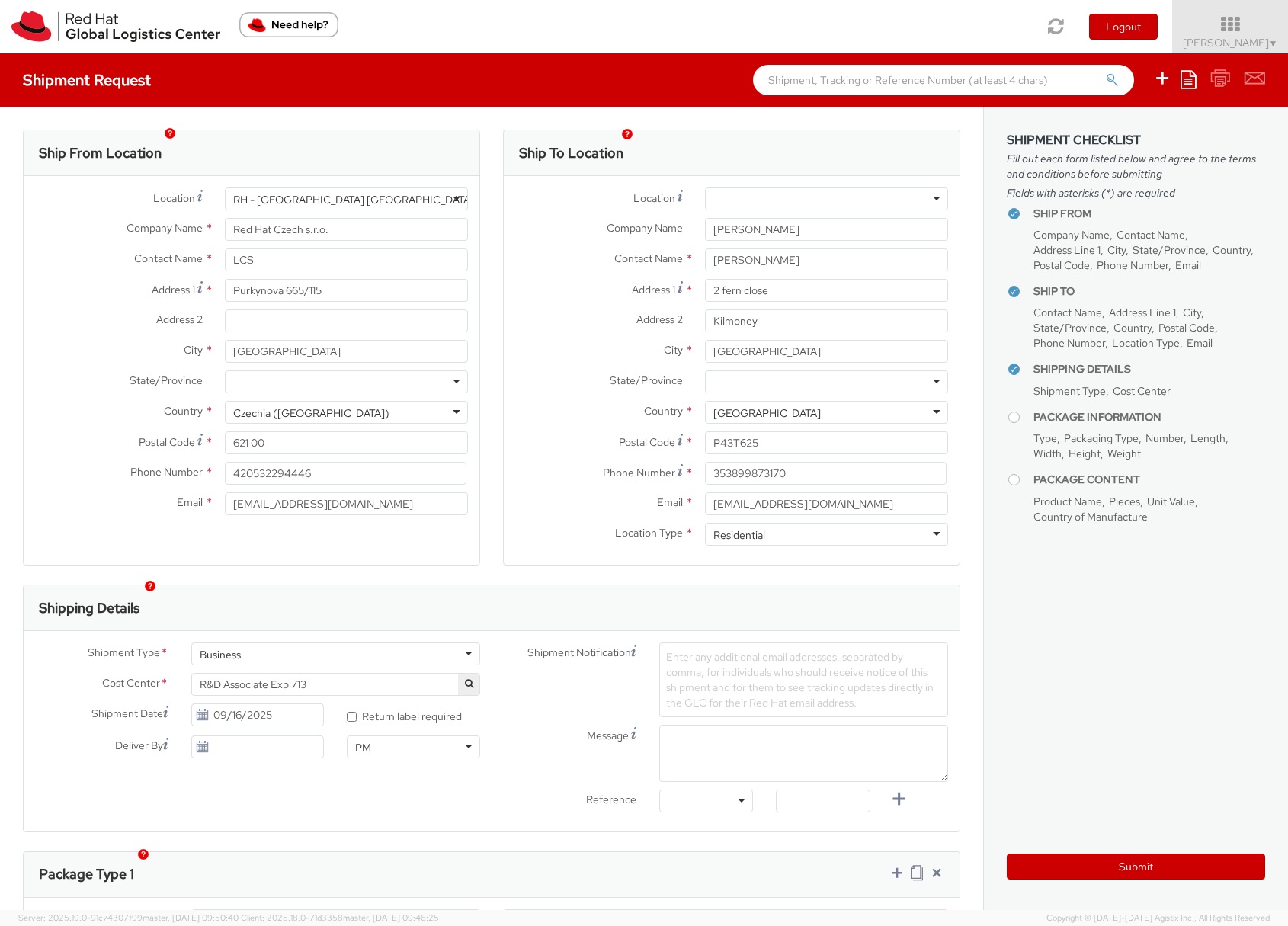
scroll to position [264, 0]
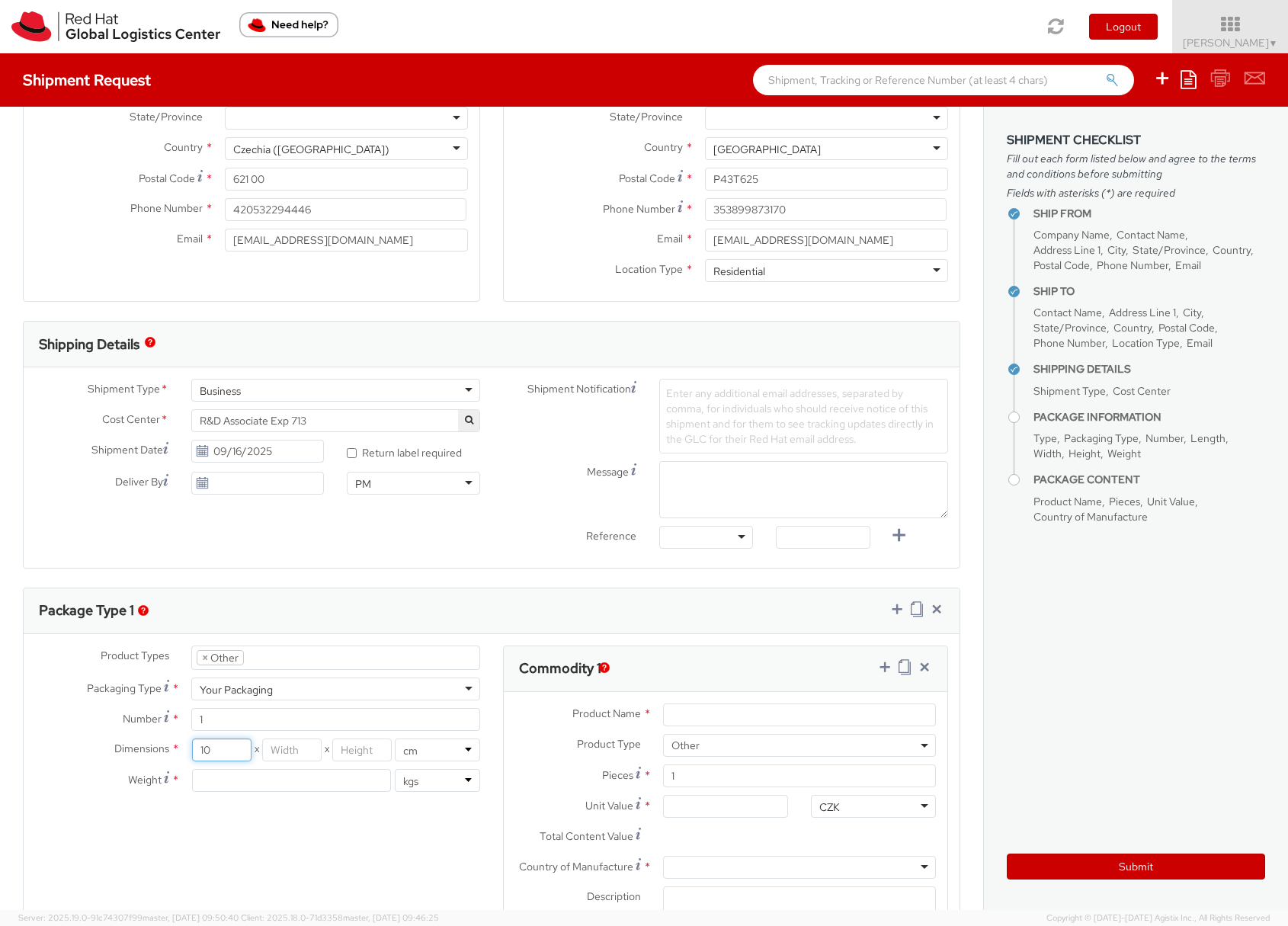
type input "10"
click at [277, 748] on input "number" at bounding box center [291, 749] width 60 height 23
type input "10"
click at [346, 747] on input "number" at bounding box center [362, 749] width 60 height 23
type input "10"
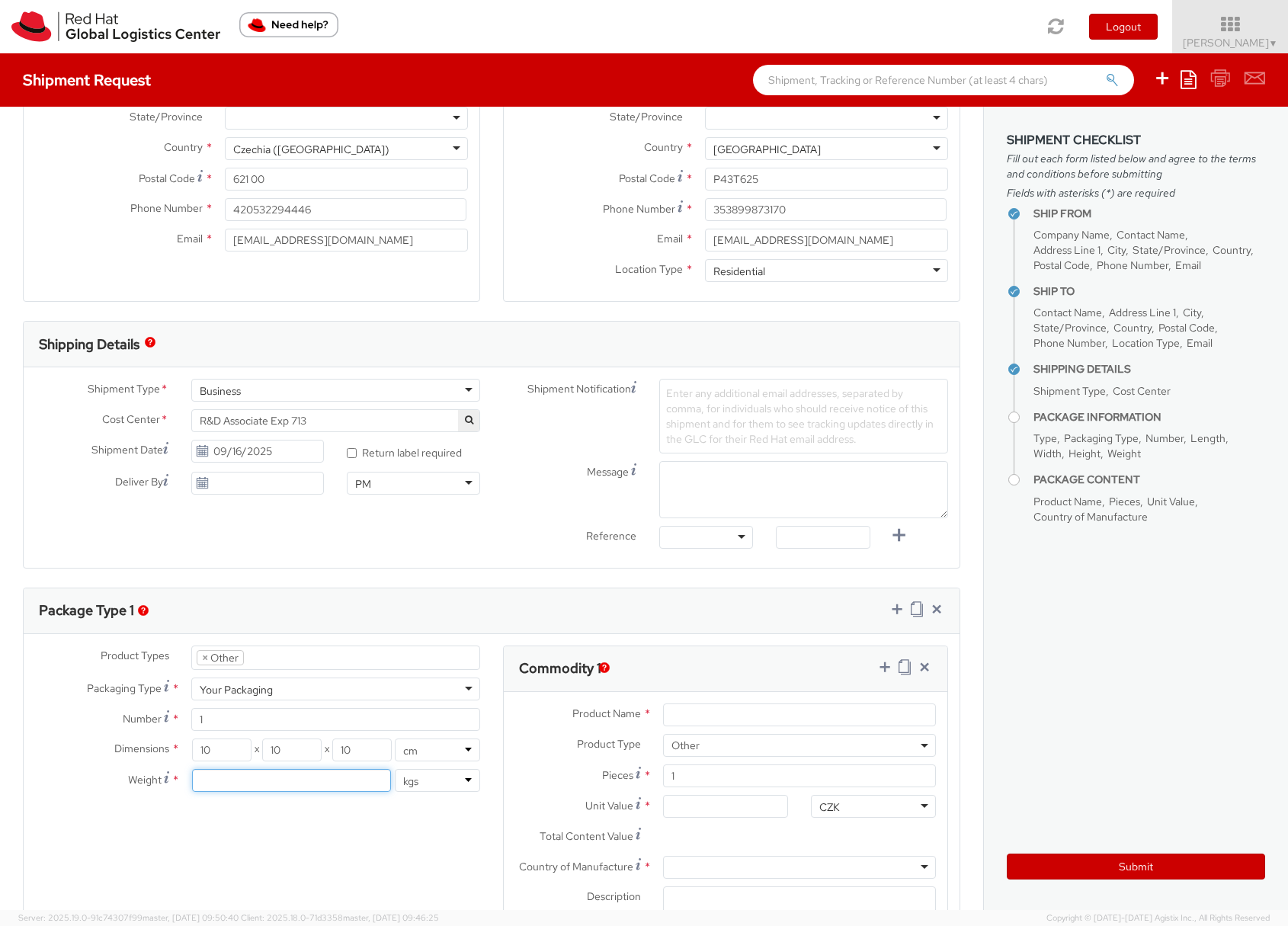
click at [285, 775] on input "number" at bounding box center [291, 779] width 200 height 23
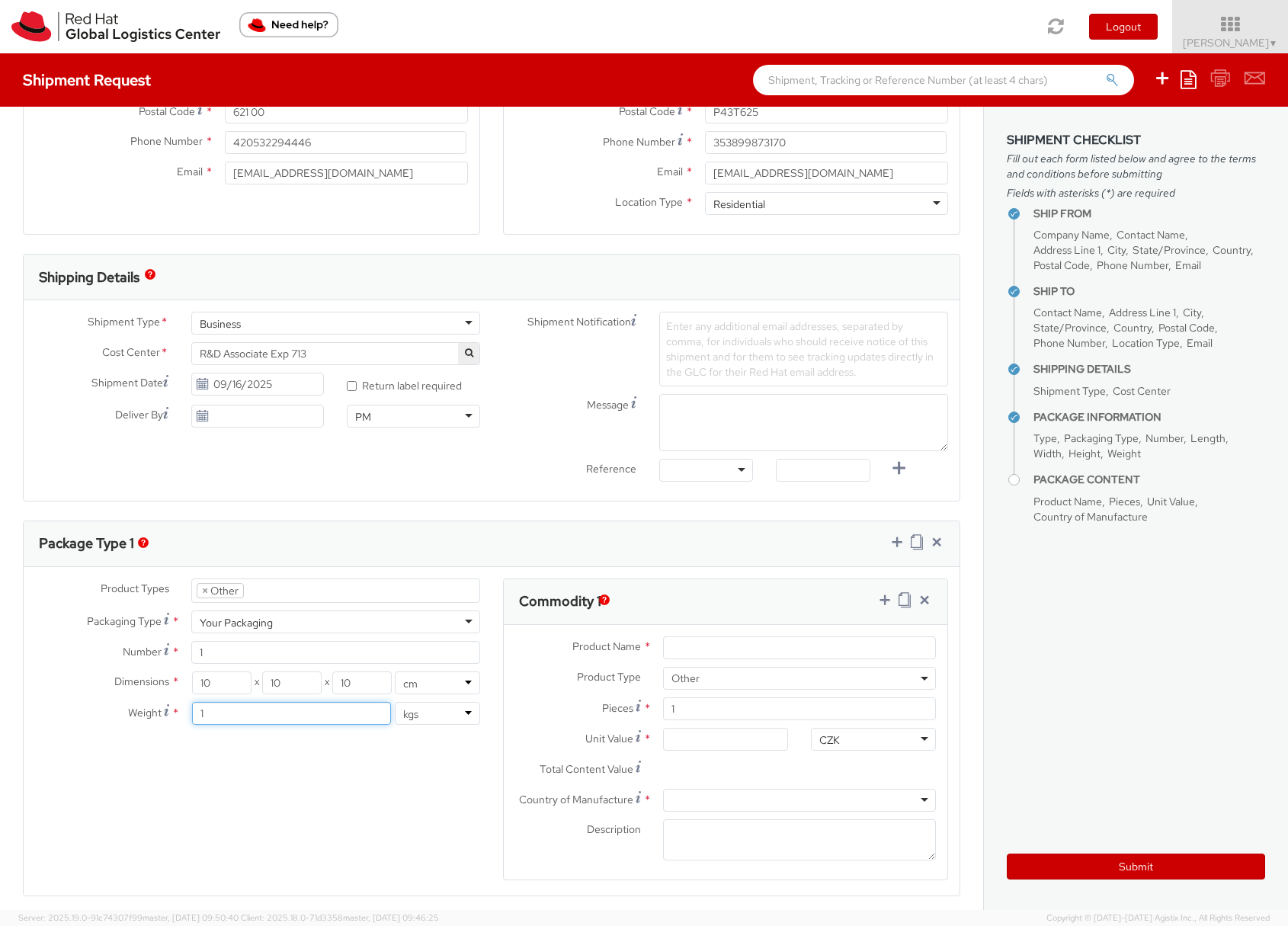
scroll to position [332, 0]
type input "1"
click at [692, 649] on input "Product Name *" at bounding box center [799, 647] width 273 height 23
type input "LC hoodies"
click at [666, 738] on input "Unit Value *" at bounding box center [725, 738] width 125 height 23
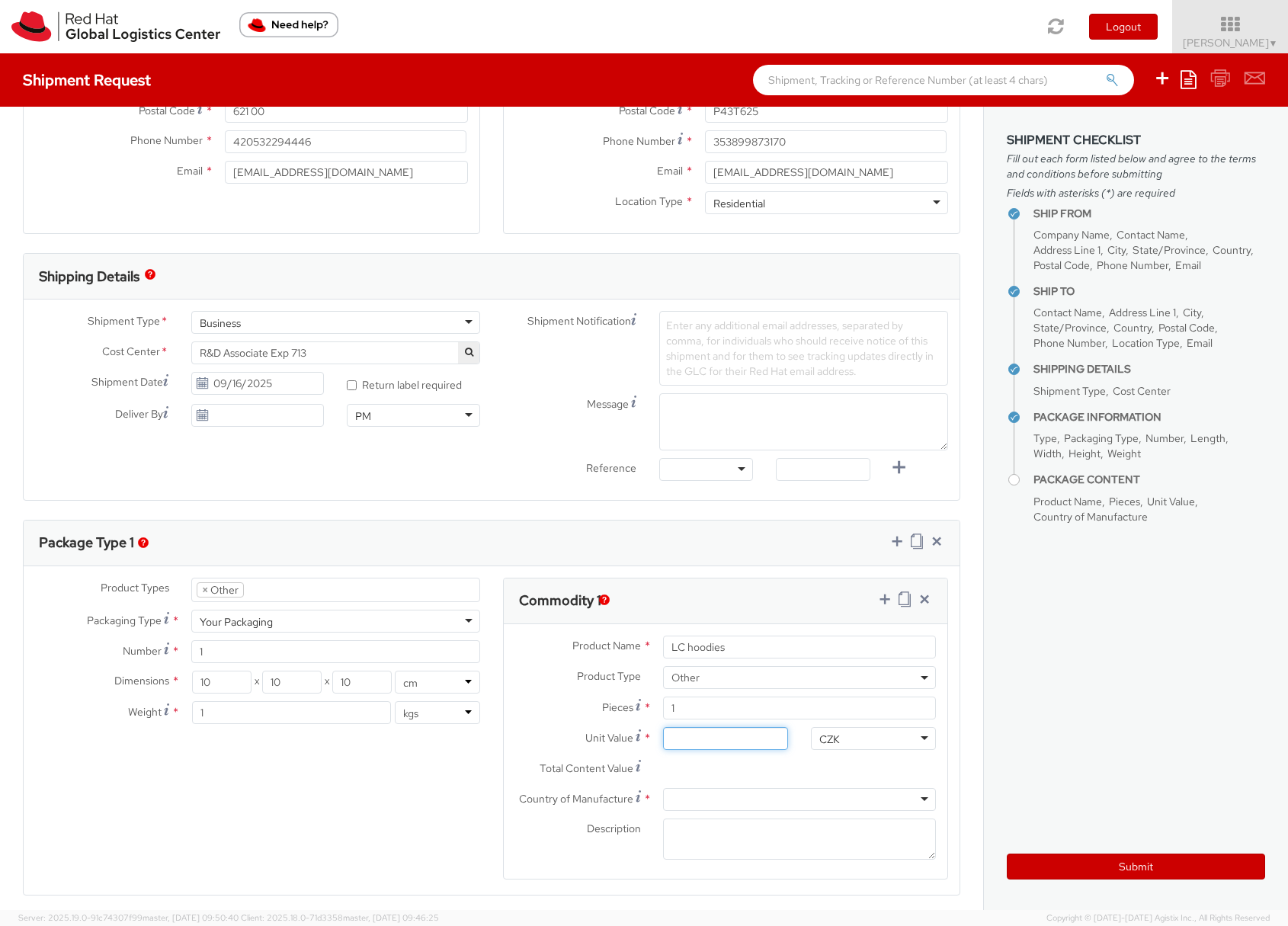
click at [666, 738] on input "Unit Value *" at bounding box center [725, 738] width 125 height 23
type input "1.00"
click at [671, 799] on div at bounding box center [799, 799] width 273 height 23
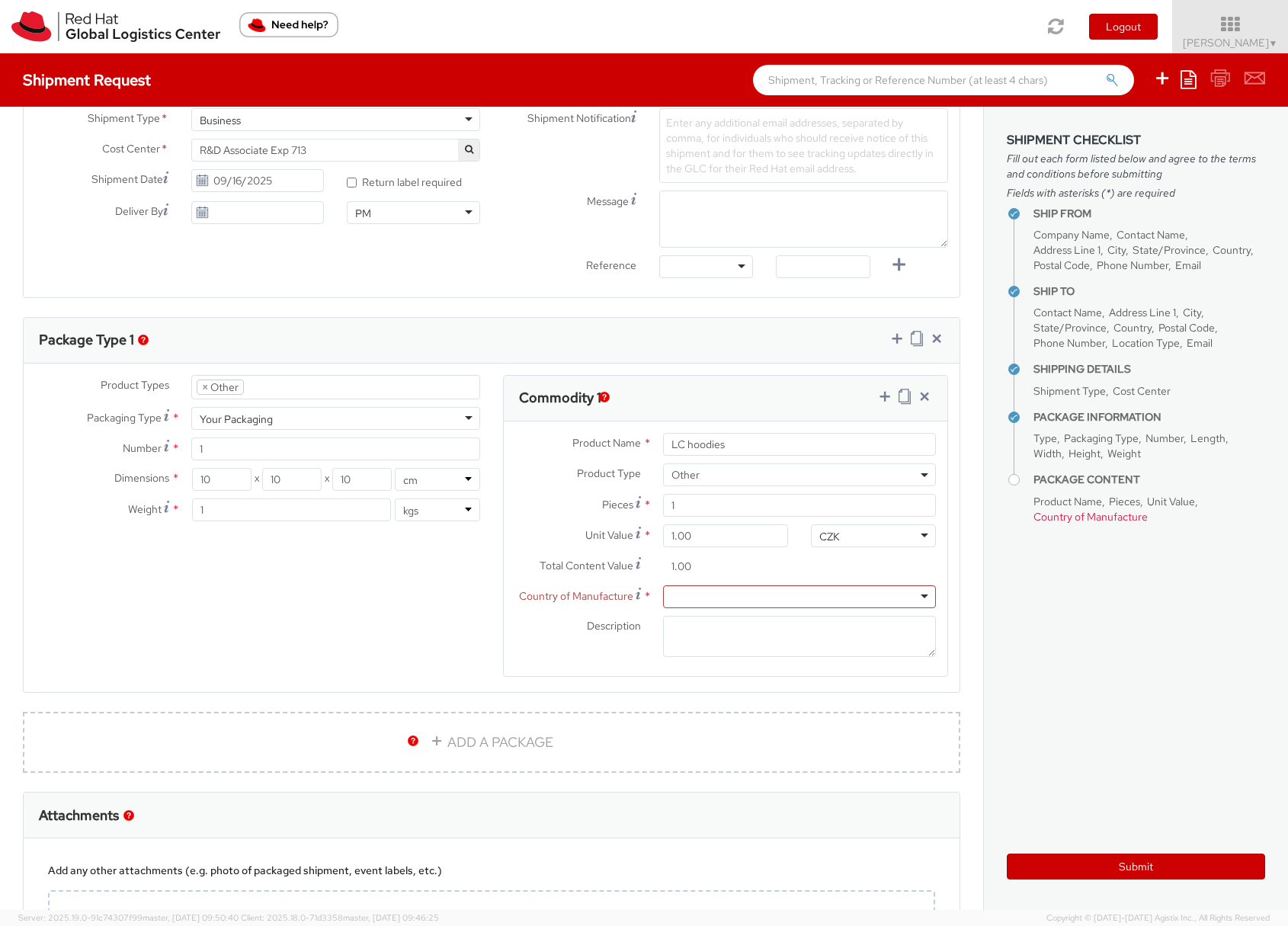
scroll to position [529, 0]
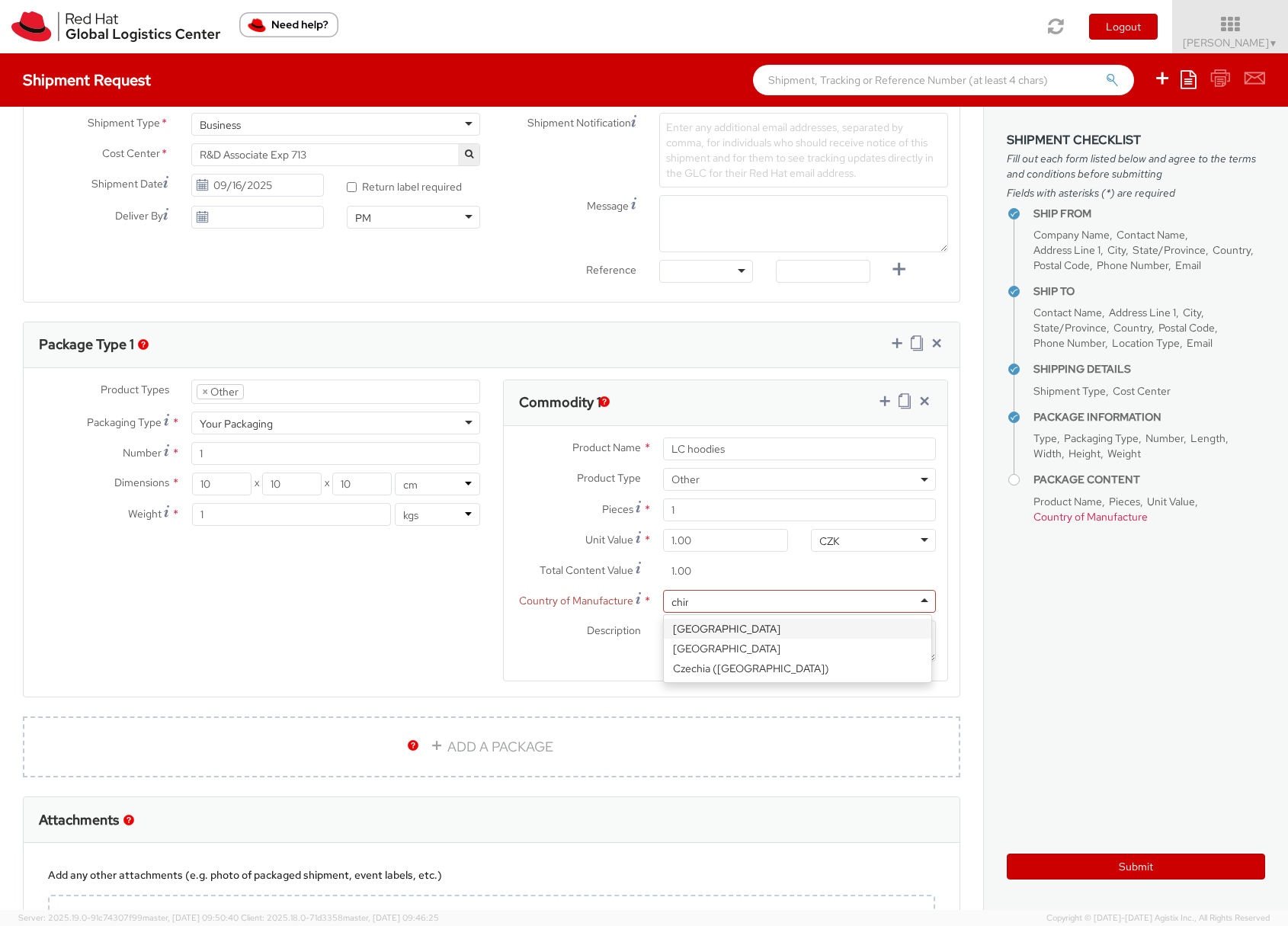
type input "china"
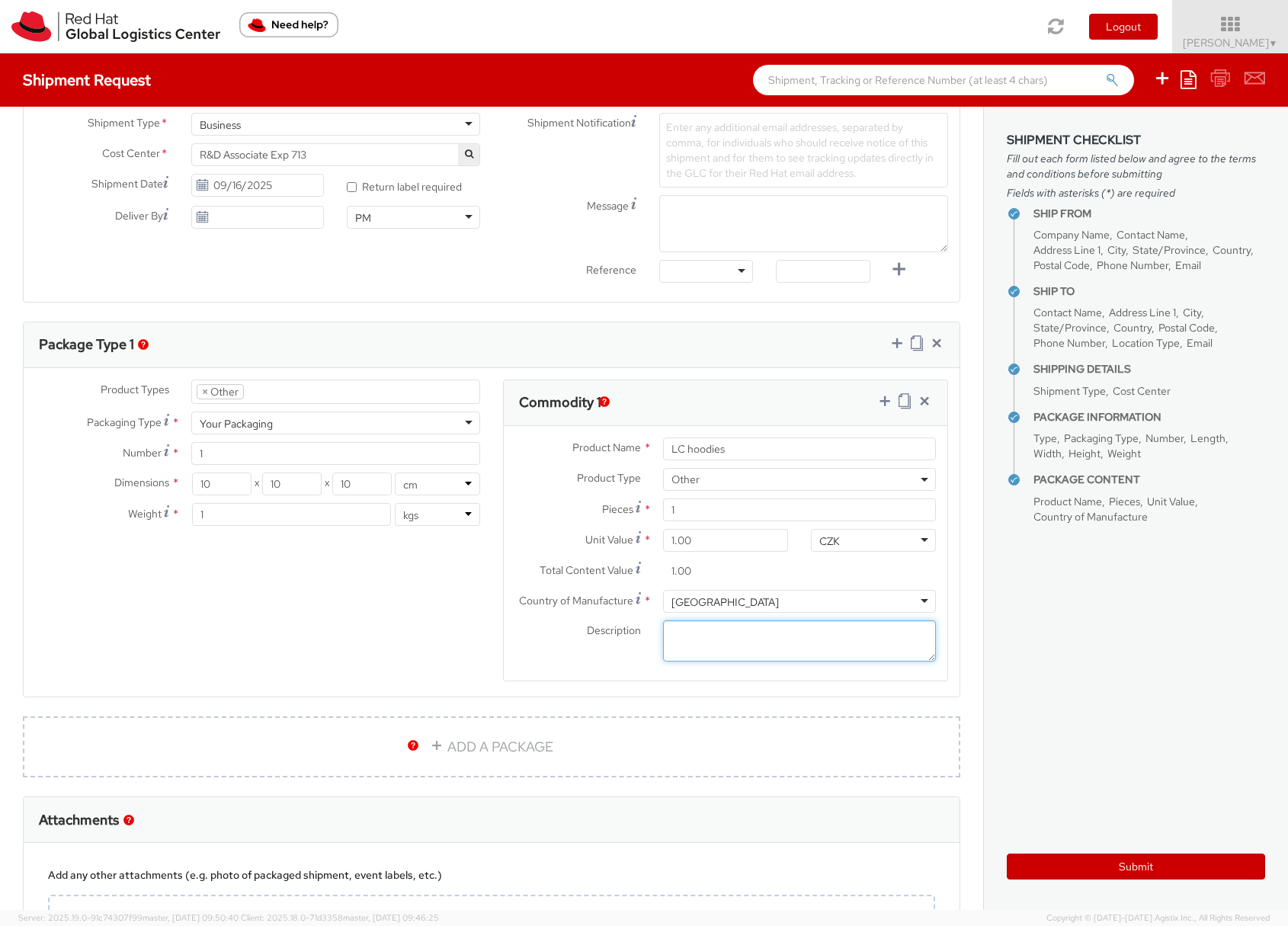
click at [684, 644] on textarea "Description *" at bounding box center [799, 641] width 273 height 42
type textarea "S"
click at [695, 451] on input "LC hoodies" at bounding box center [799, 448] width 273 height 23
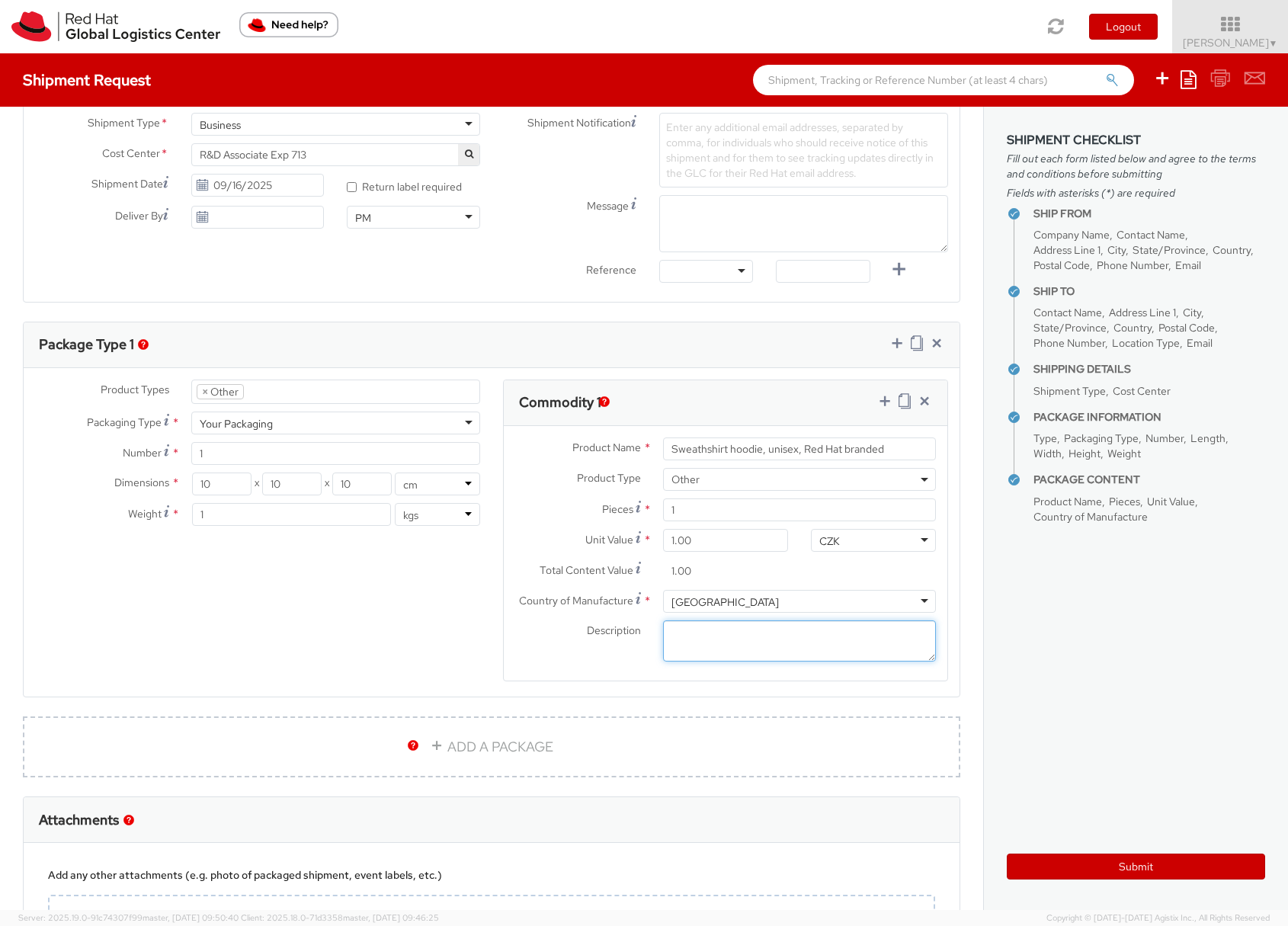
click at [674, 641] on textarea "Description *" at bounding box center [799, 641] width 273 height 42
drag, startPoint x: 758, startPoint y: 447, endPoint x: 879, endPoint y: 451, distance: 121.1
click at [879, 451] on input "Sweathshirt hoodie, unisex, Red Hat branded" at bounding box center [799, 448] width 273 height 23
type input "Sweathshirt hoodie,"
click at [723, 638] on textarea "Description *" at bounding box center [799, 641] width 273 height 42
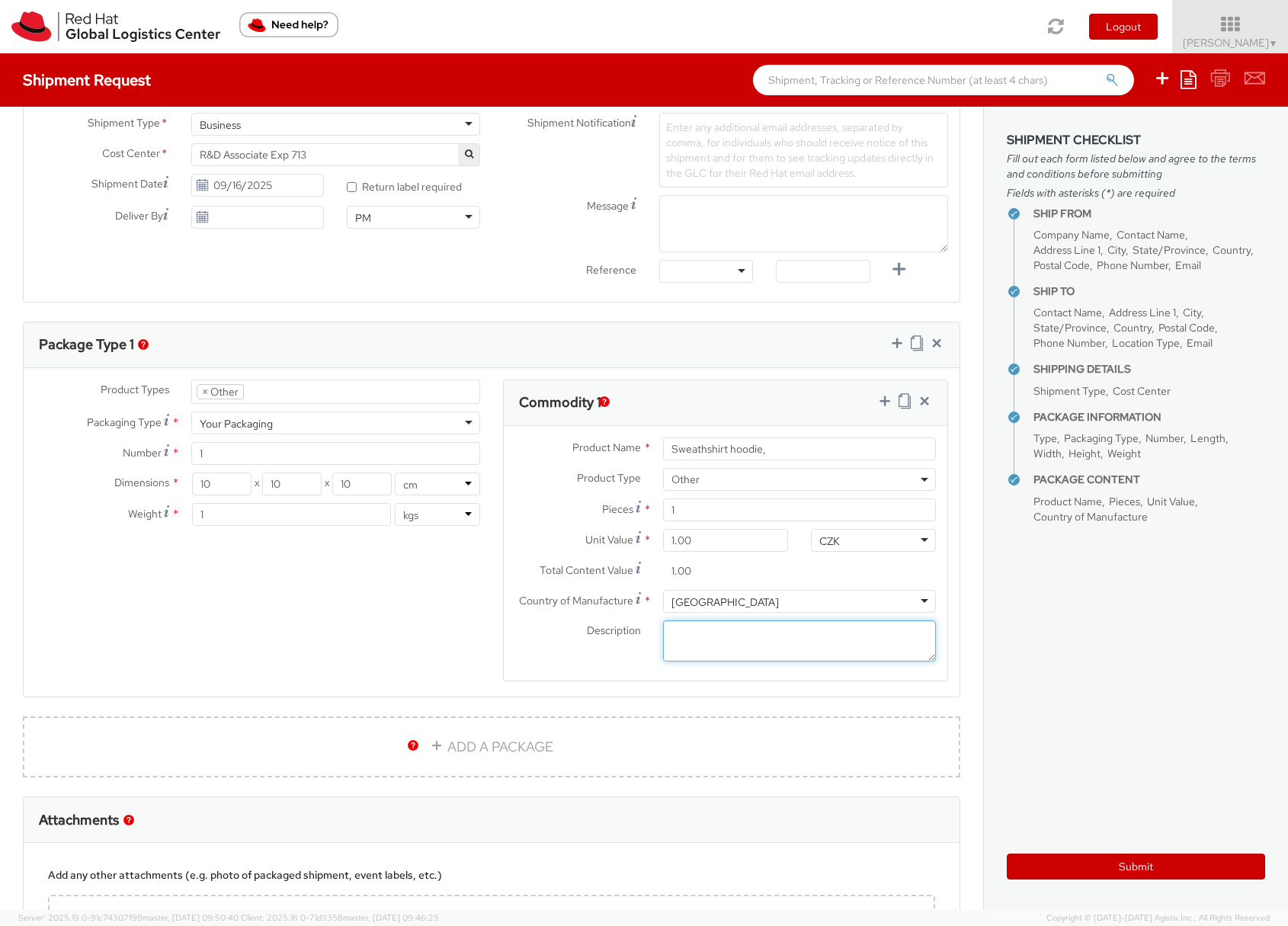
paste textarea "unisex, Red Hat branded"
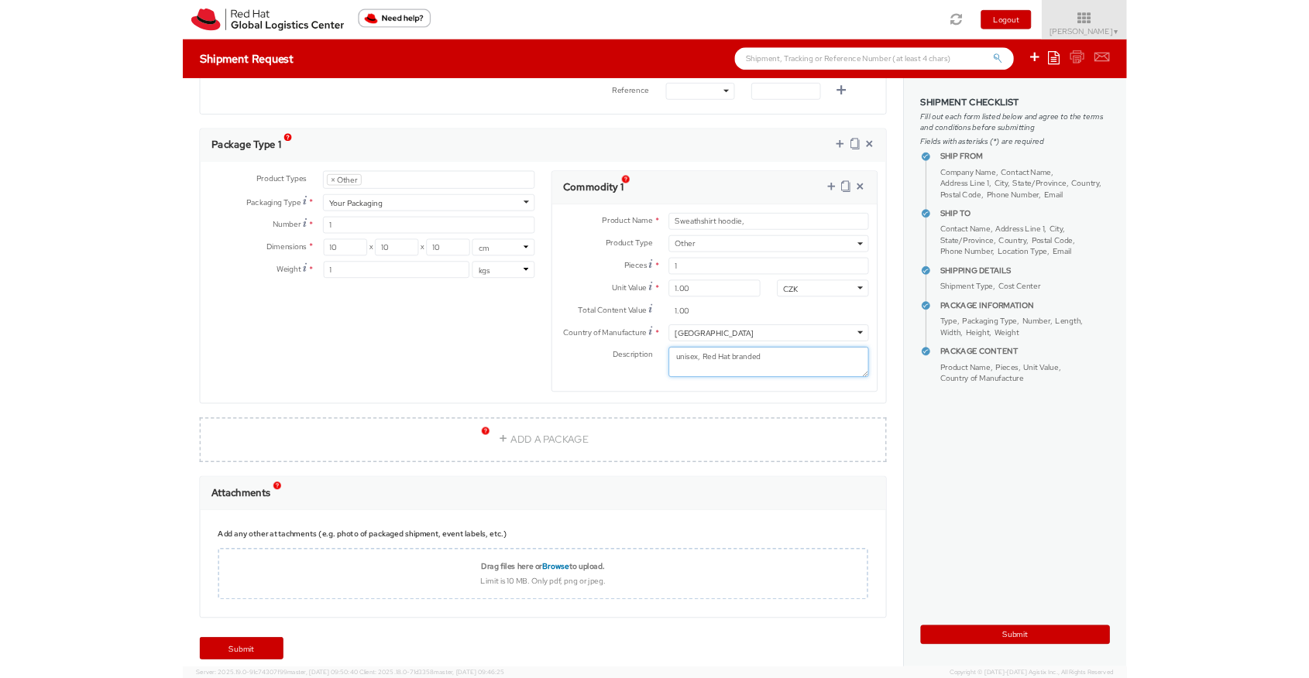
scroll to position [701, 0]
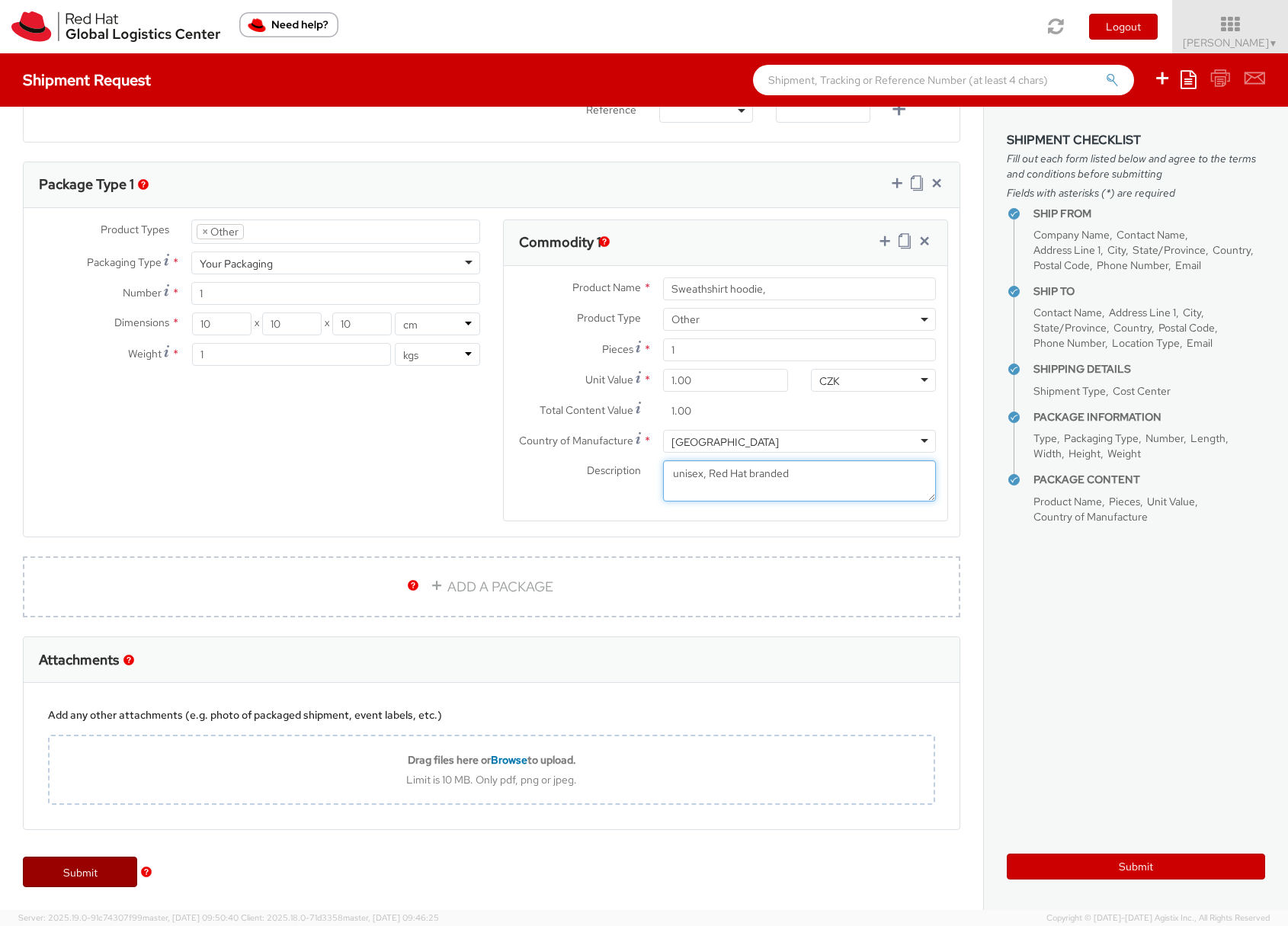
type textarea "unisex, Red Hat branded"
click at [113, 866] on link "Submit" at bounding box center [80, 871] width 114 height 31
